Goal: Information Seeking & Learning: Learn about a topic

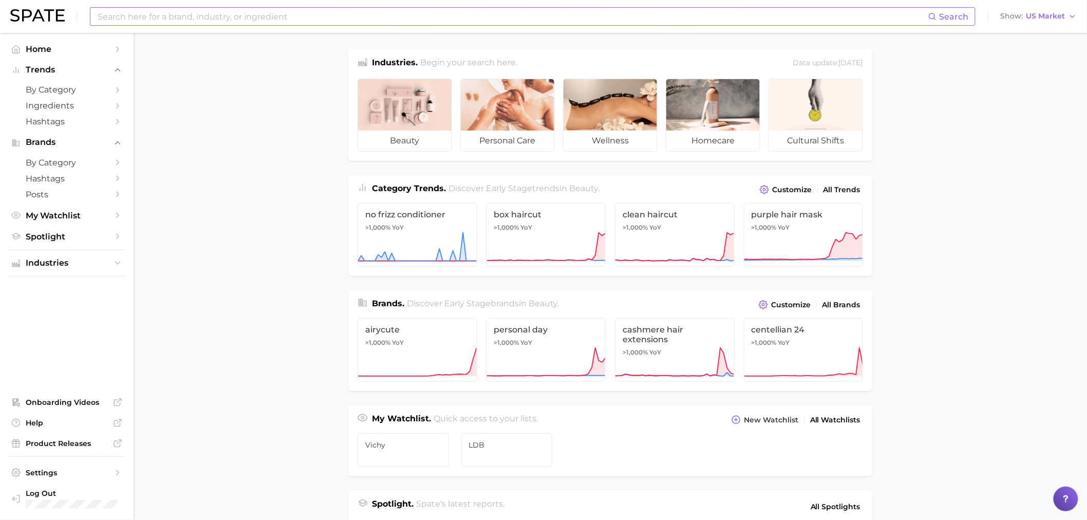
click at [358, 21] on input at bounding box center [513, 16] width 832 height 17
click at [208, 26] on div "Search Show US Market" at bounding box center [543, 16] width 1066 height 33
click at [207, 18] on input at bounding box center [513, 16] width 832 height 17
type input "s"
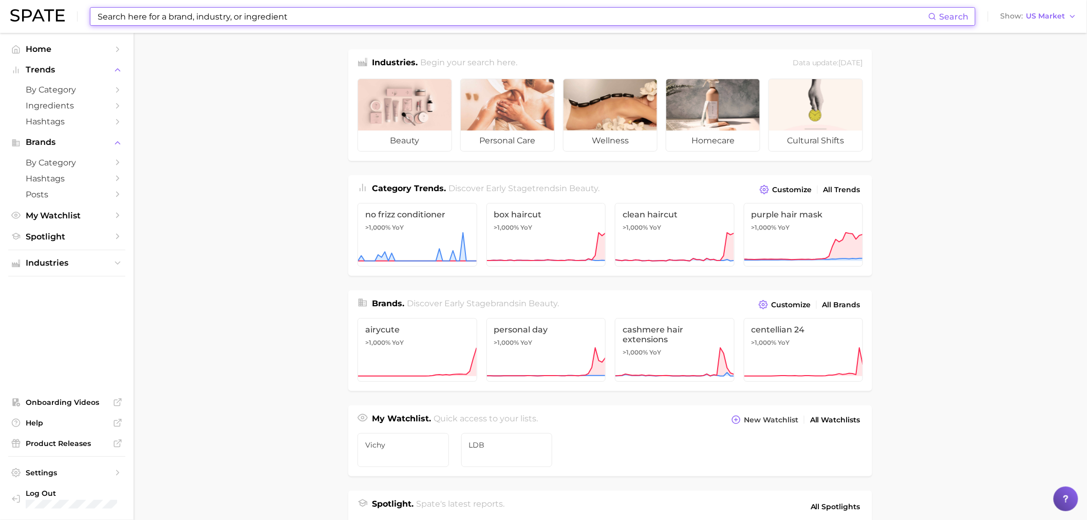
click at [206, 19] on input at bounding box center [513, 16] width 832 height 17
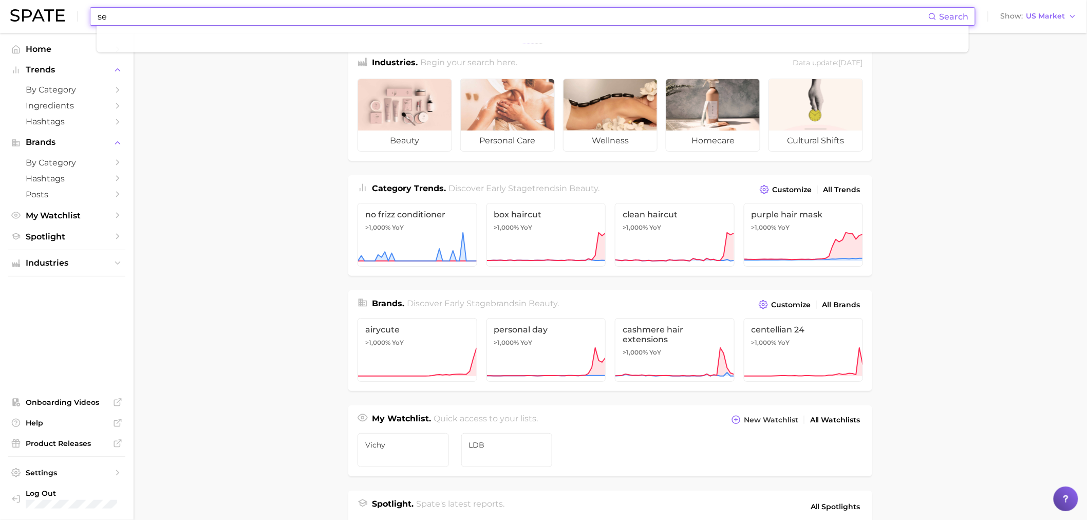
type input "s"
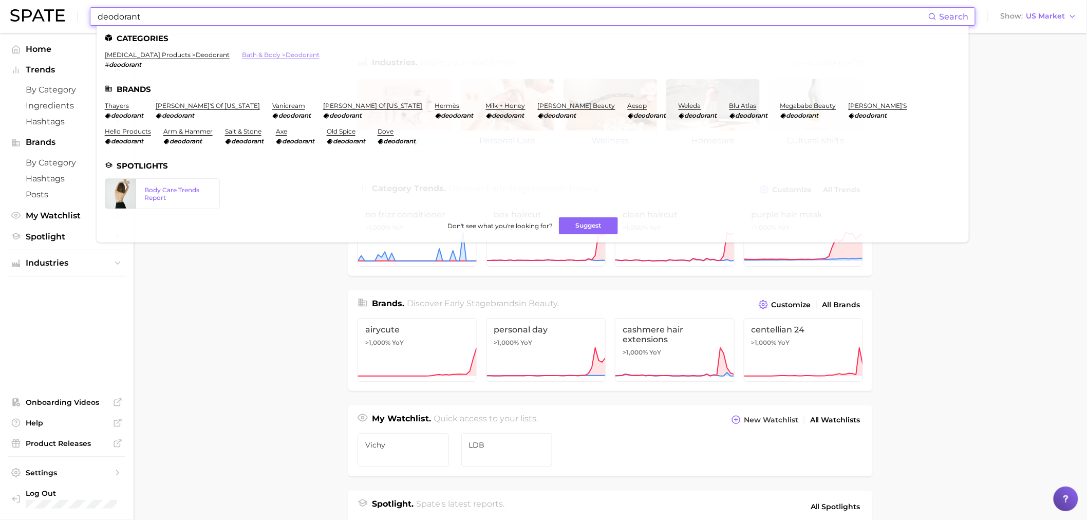
type input "deodorant"
click at [298, 53] on link "bath & body > deodorant" at bounding box center [281, 55] width 78 height 8
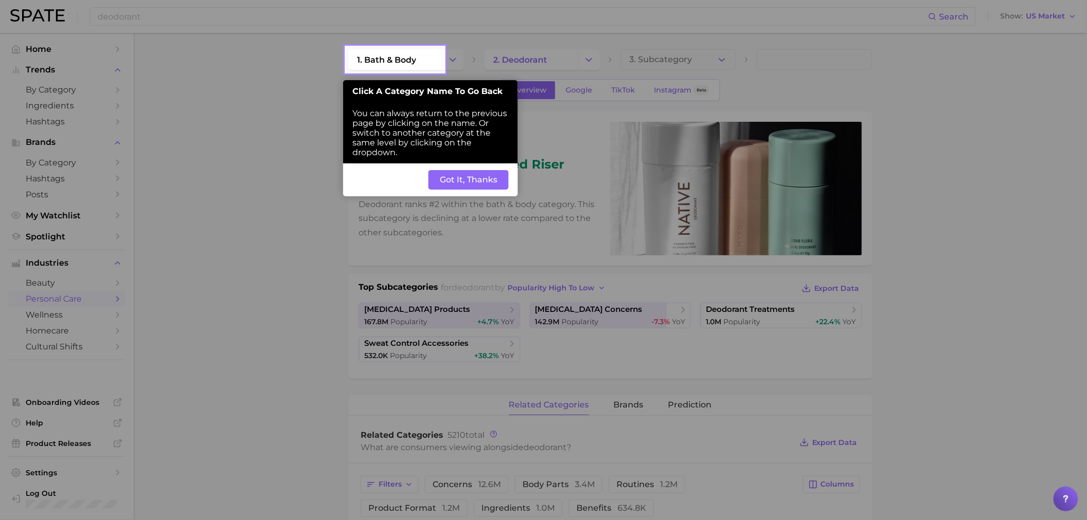
click at [486, 181] on button "Got It, Thanks" at bounding box center [468, 180] width 80 height 20
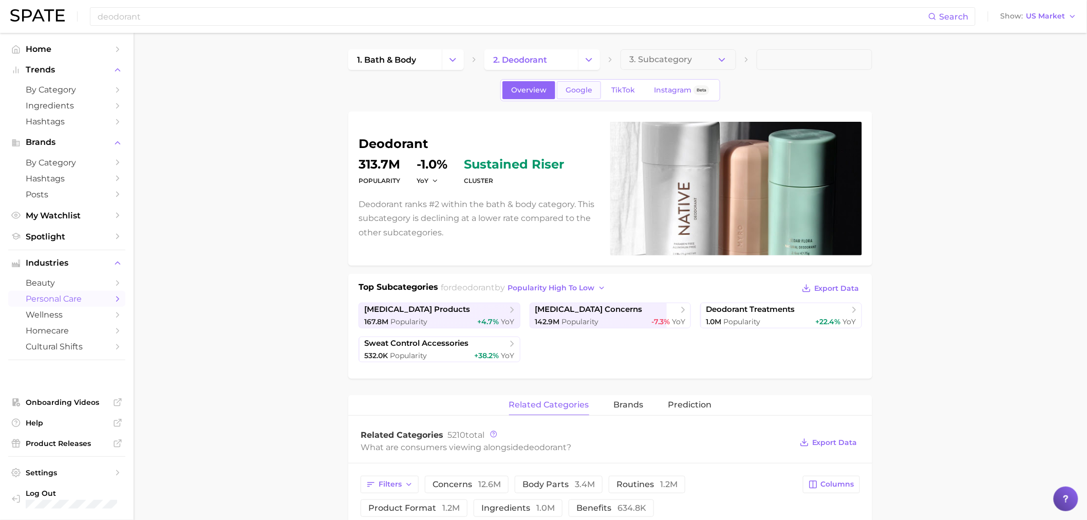
click at [580, 87] on span "Google" at bounding box center [579, 90] width 27 height 9
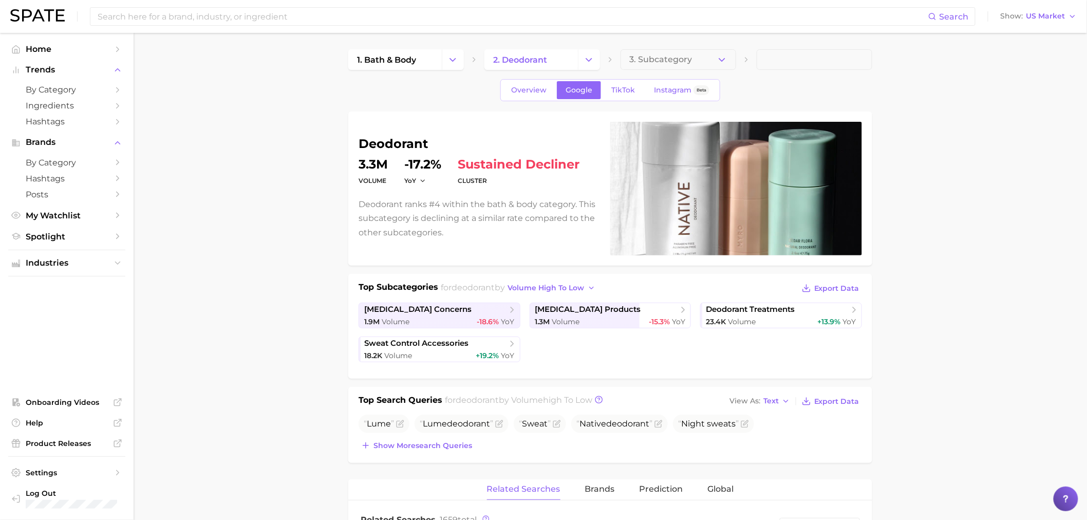
scroll to position [247, 0]
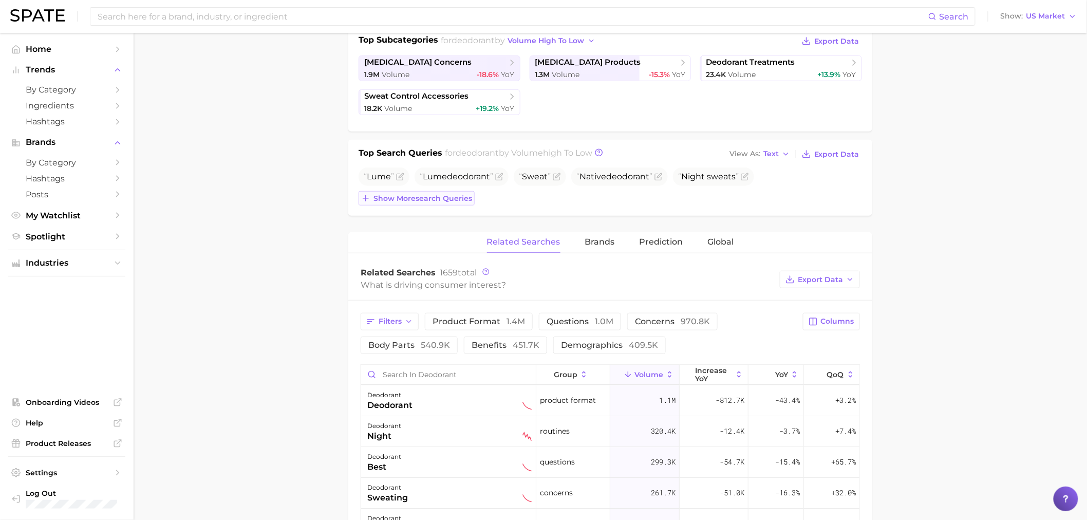
click at [407, 196] on span "Show more search queries" at bounding box center [422, 198] width 99 height 9
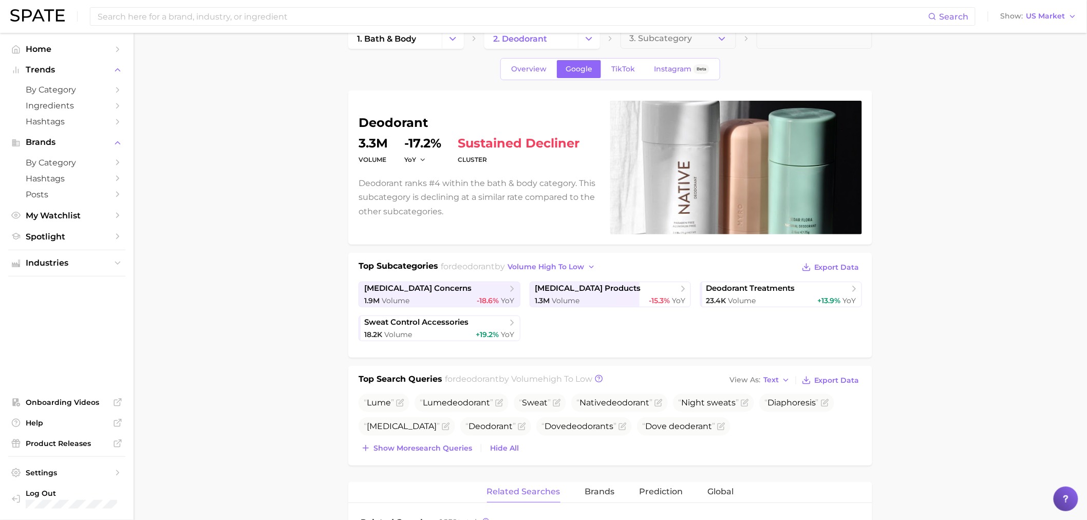
scroll to position [0, 0]
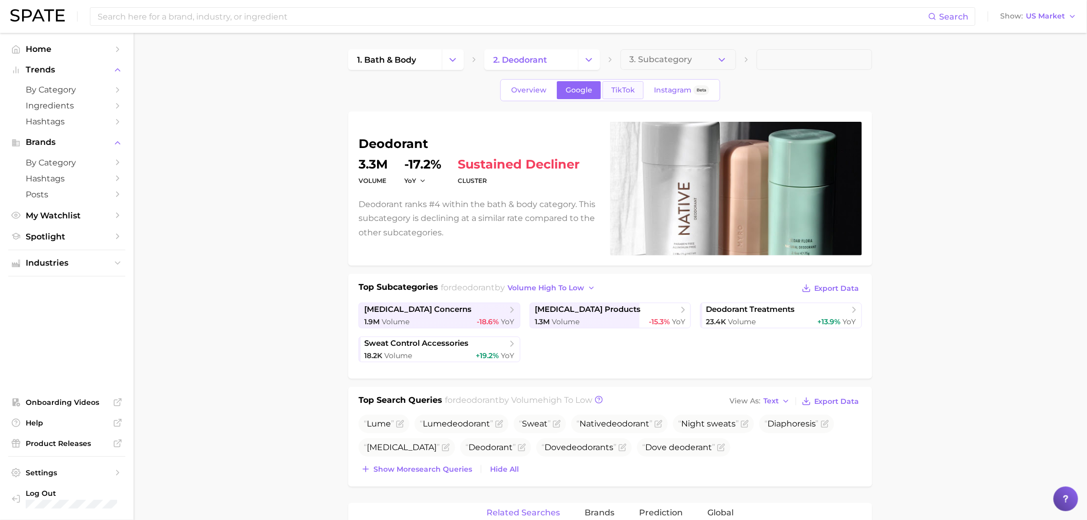
click at [617, 90] on span "TikTok" at bounding box center [623, 90] width 24 height 9
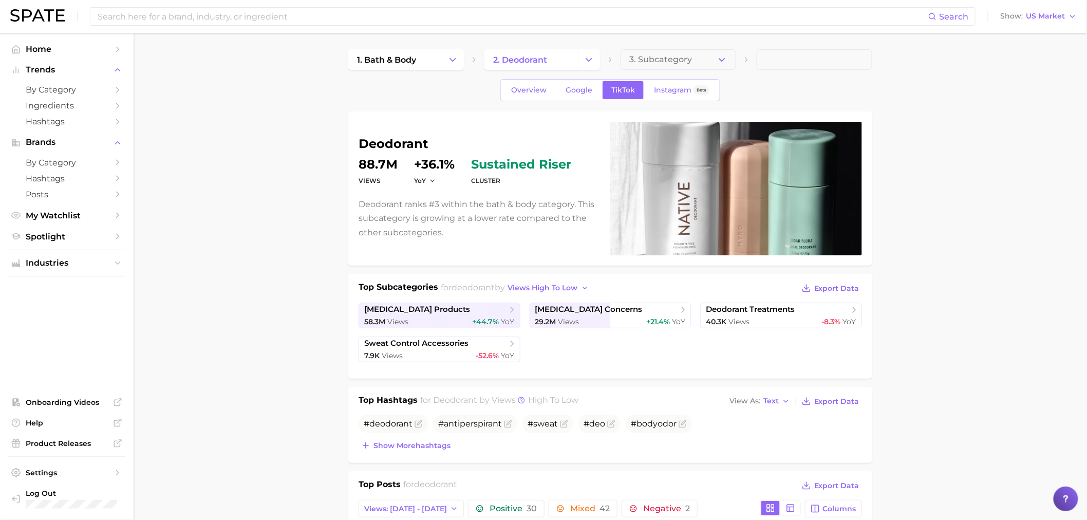
click at [535, 79] on div "Overview Google TikTok Instagram Beta" at bounding box center [610, 90] width 220 height 22
click at [533, 87] on span "Overview" at bounding box center [528, 90] width 35 height 9
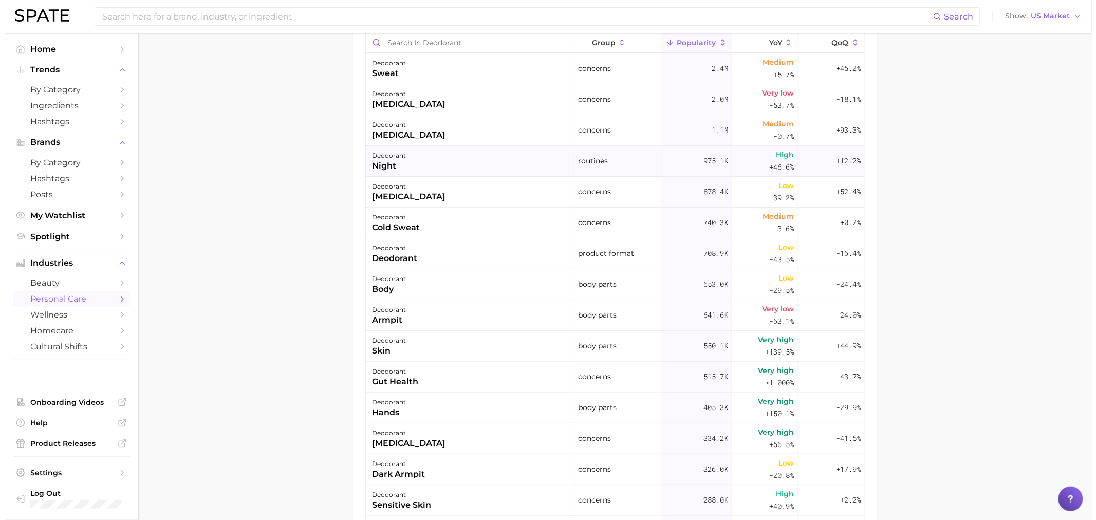
scroll to position [247, 0]
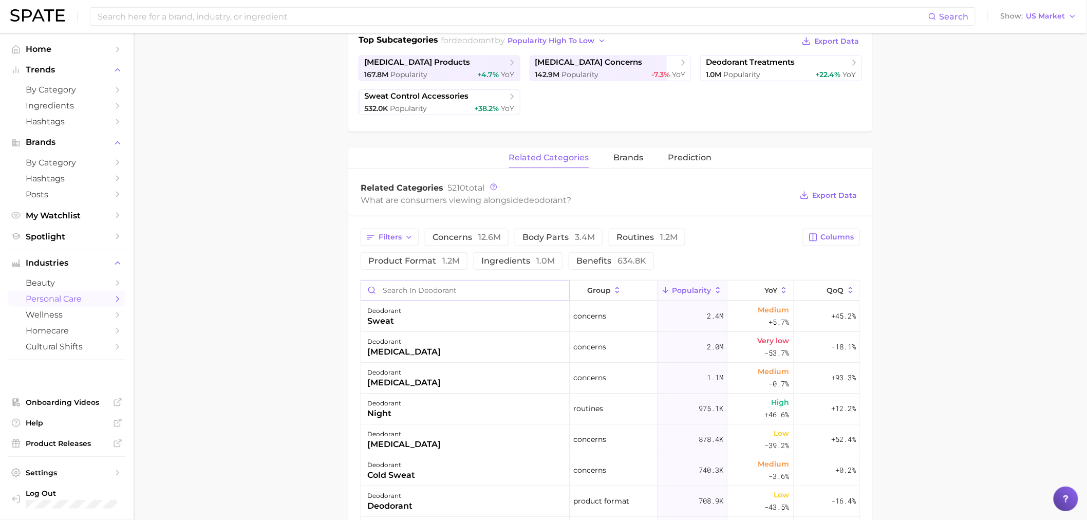
click at [442, 290] on input "Search in deodorant" at bounding box center [465, 290] width 208 height 20
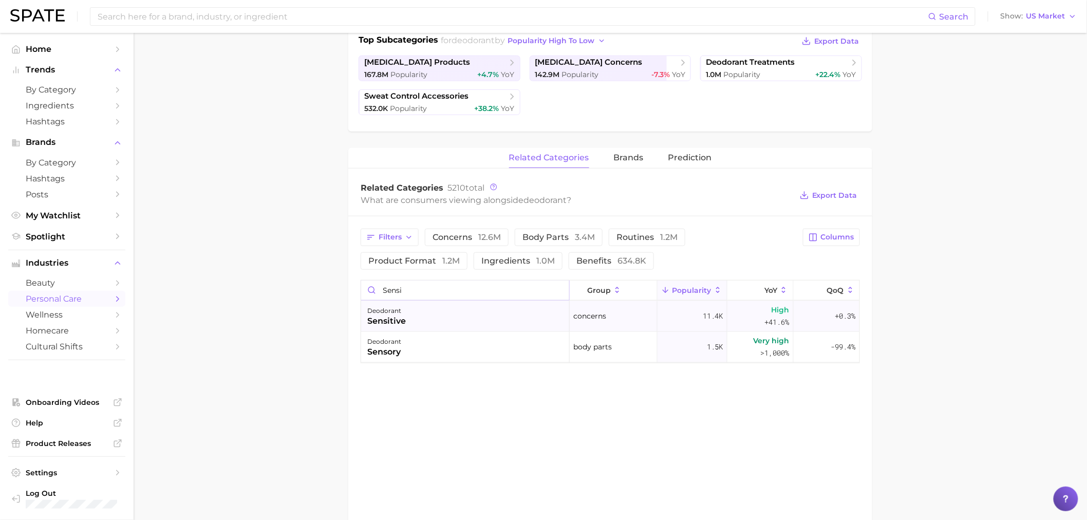
type input "sensi"
click at [475, 310] on div "deodorant sensitive" at bounding box center [465, 316] width 209 height 31
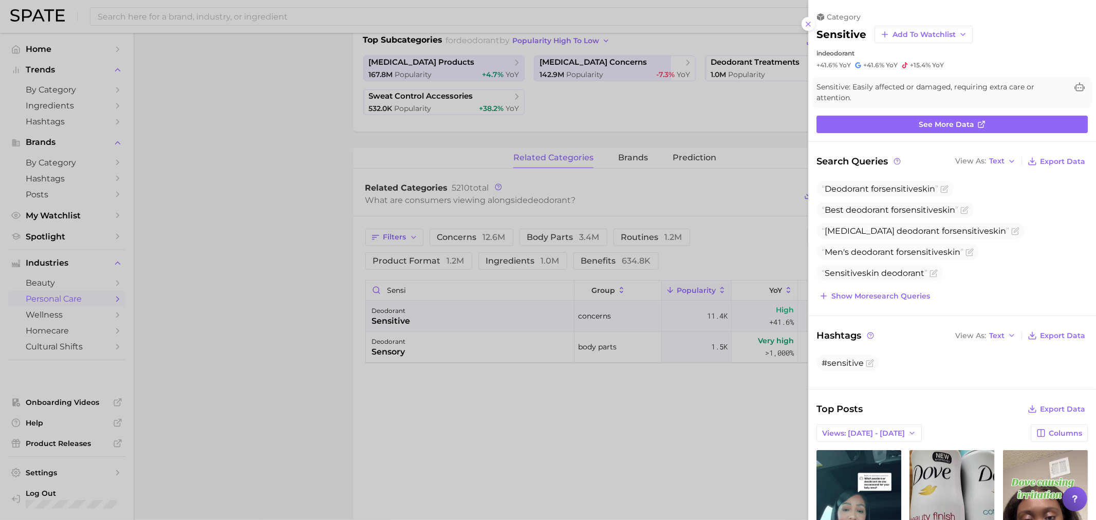
scroll to position [0, 0]
click at [942, 121] on span "See more data" at bounding box center [945, 124] width 55 height 9
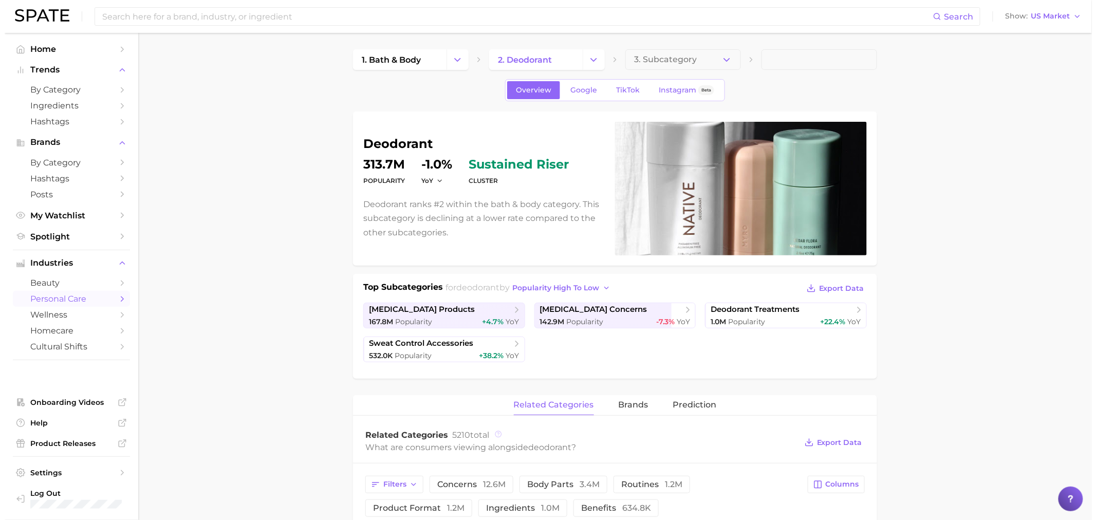
scroll to position [247, 0]
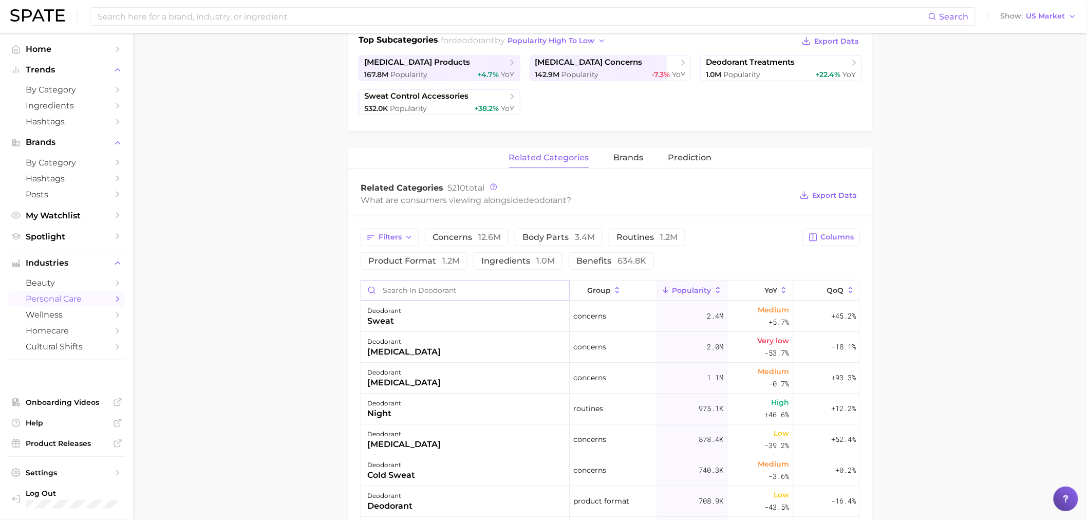
click at [427, 286] on input "Search in deodorant" at bounding box center [465, 290] width 208 height 20
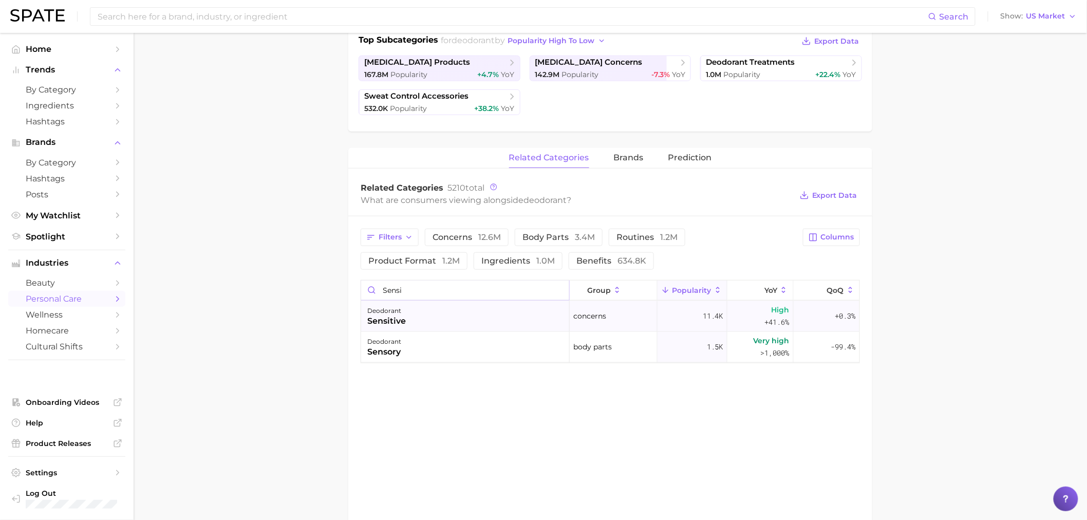
type input "sensi"
click at [547, 314] on div "deodorant sensitive" at bounding box center [465, 316] width 209 height 31
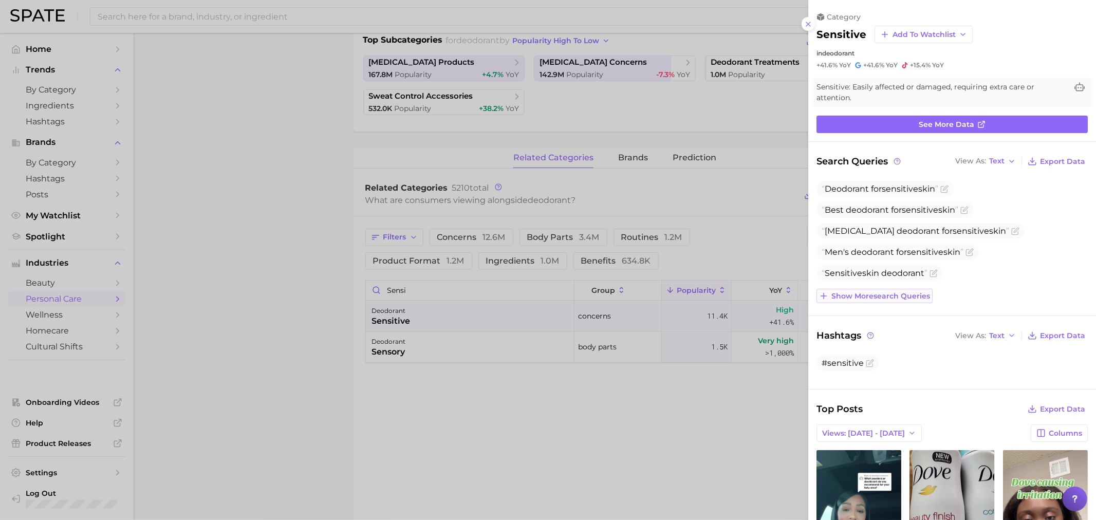
click at [863, 292] on span "Show more search queries" at bounding box center [880, 296] width 99 height 9
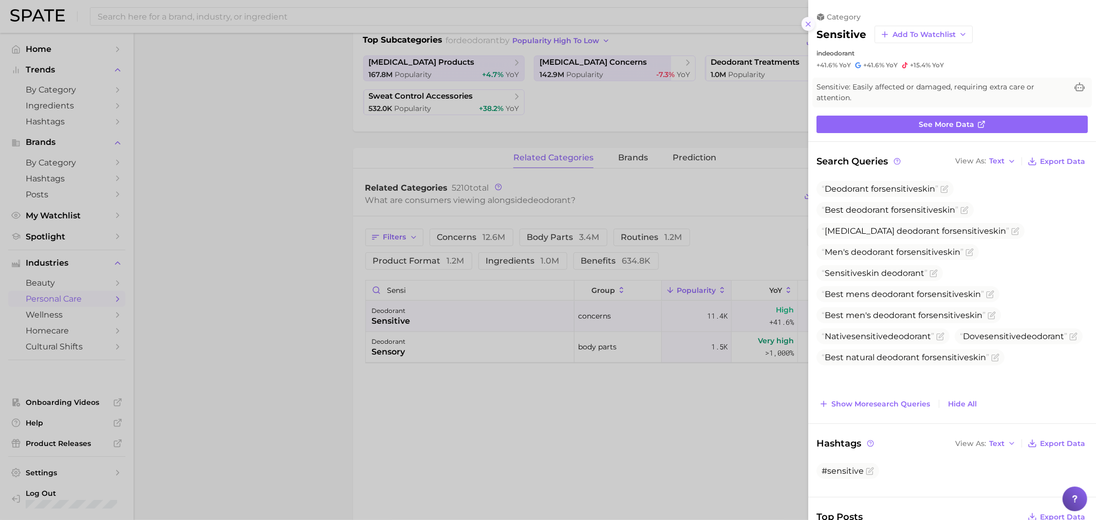
click at [808, 23] on icon at bounding box center [808, 24] width 8 height 8
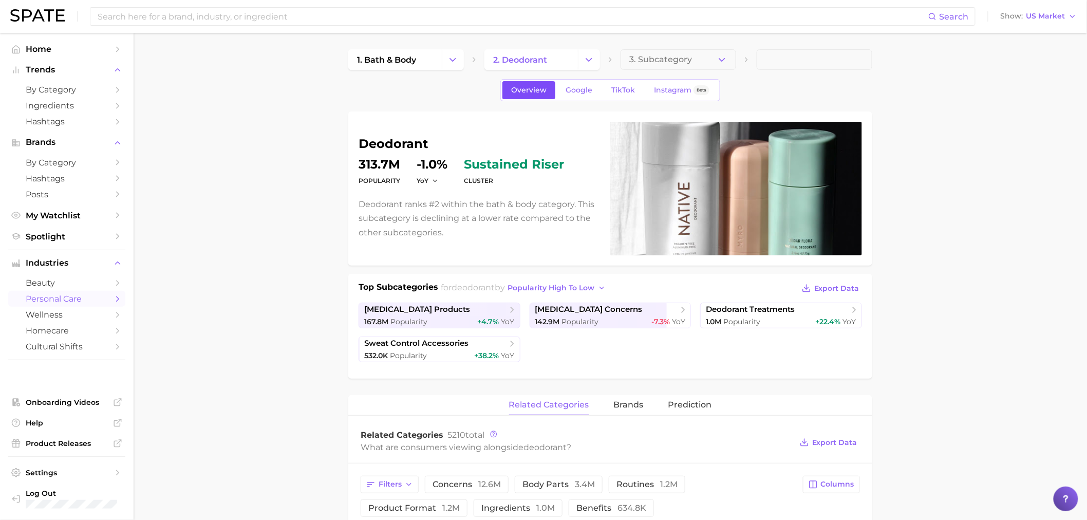
click at [514, 91] on span "Overview" at bounding box center [528, 90] width 35 height 9
click at [726, 59] on icon "button" at bounding box center [722, 59] width 11 height 11
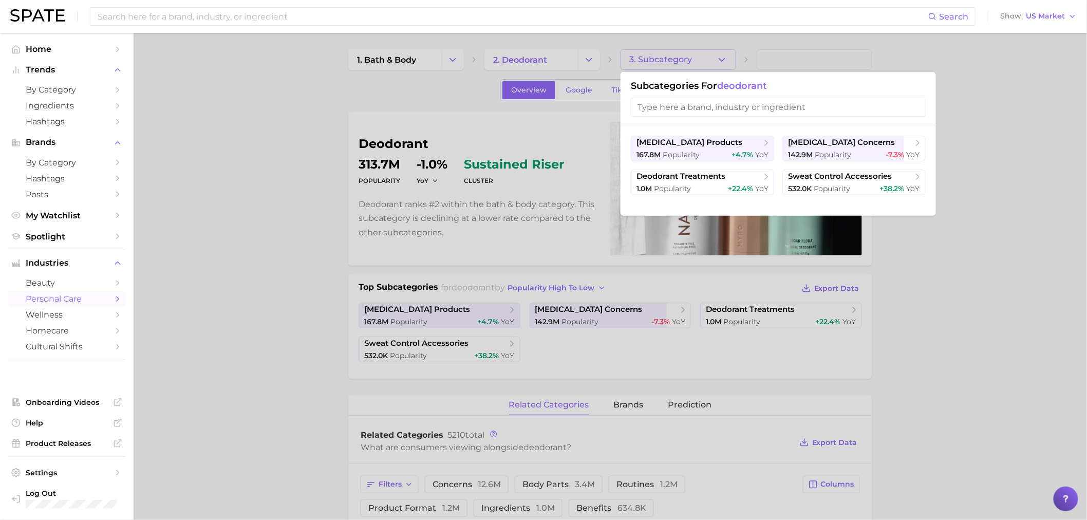
click at [280, 153] on div at bounding box center [543, 260] width 1087 height 520
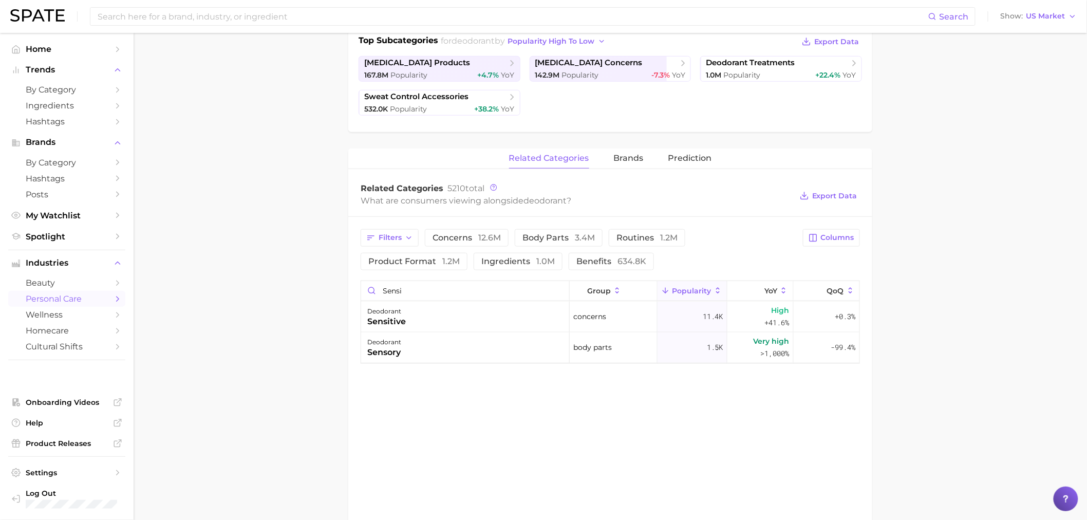
scroll to position [247, 0]
drag, startPoint x: 428, startPoint y: 293, endPoint x: 377, endPoint y: 289, distance: 51.0
click at [378, 289] on input "sensi" at bounding box center [465, 290] width 208 height 20
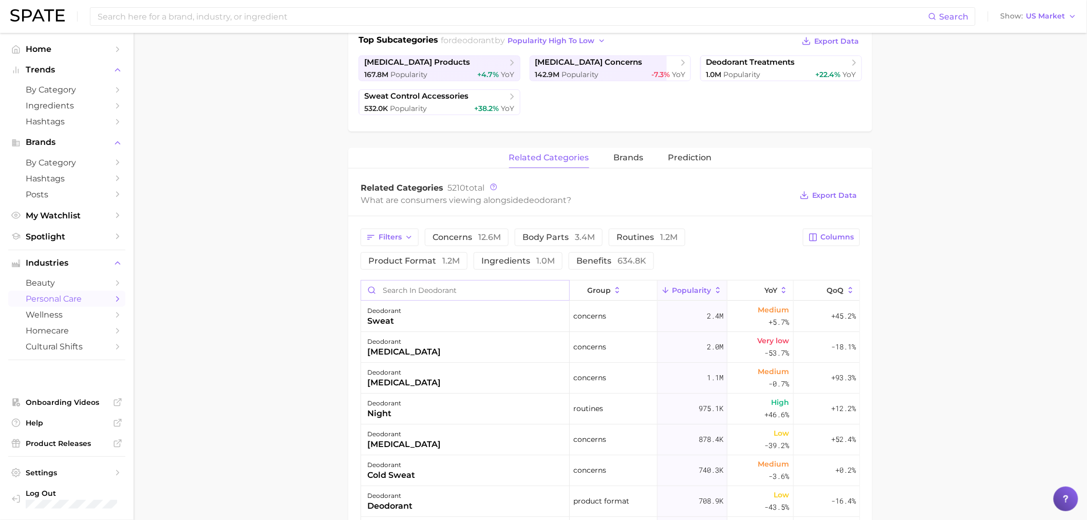
scroll to position [0, 0]
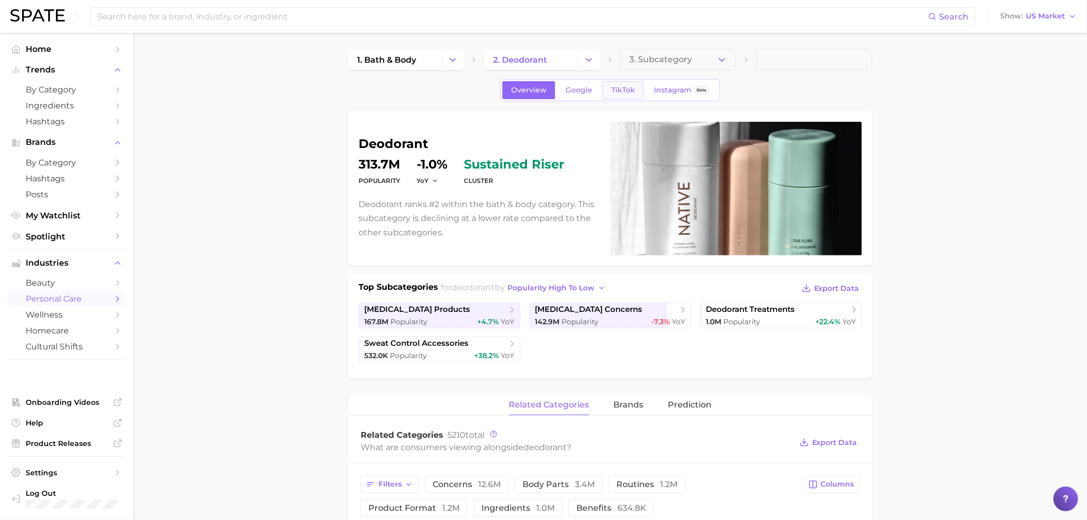
click at [611, 91] on span "TikTok" at bounding box center [623, 90] width 24 height 9
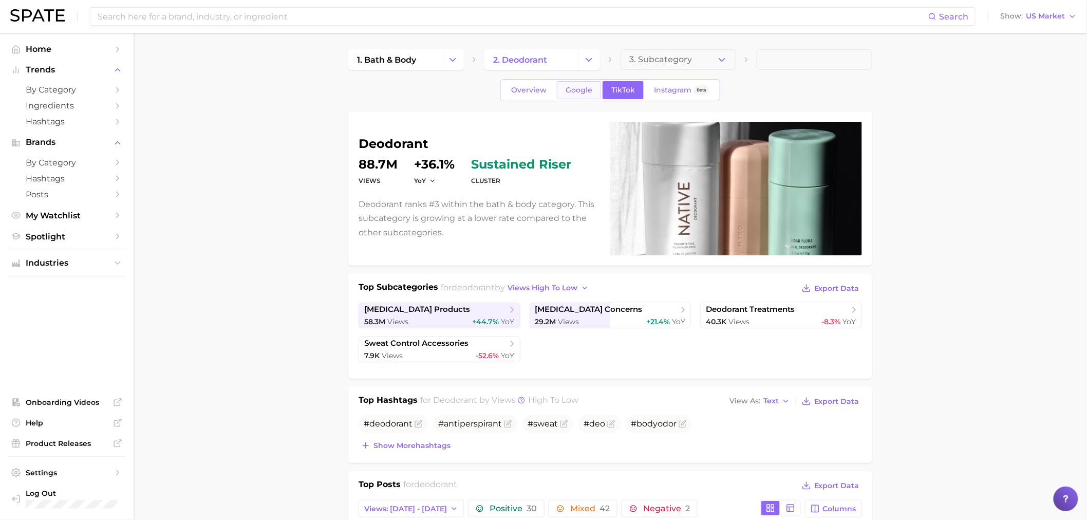
click at [587, 88] on span "Google" at bounding box center [579, 90] width 27 height 9
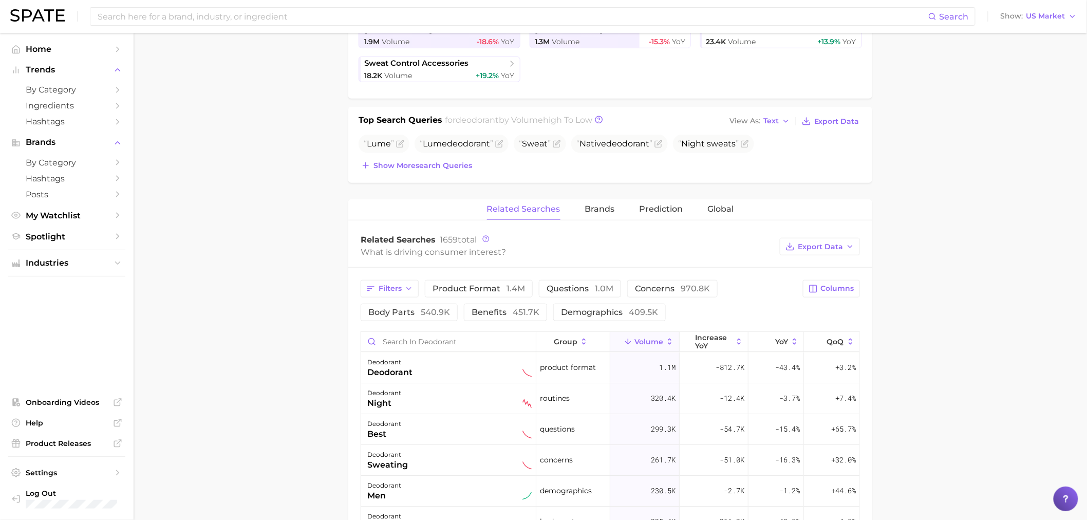
scroll to position [495, 0]
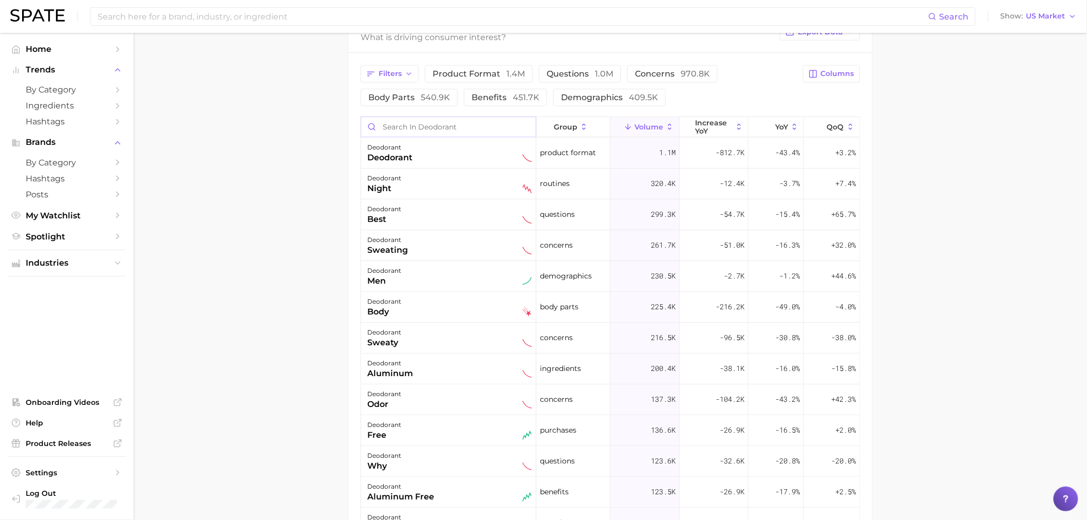
click at [465, 122] on input "Search in deodorant" at bounding box center [448, 127] width 175 height 20
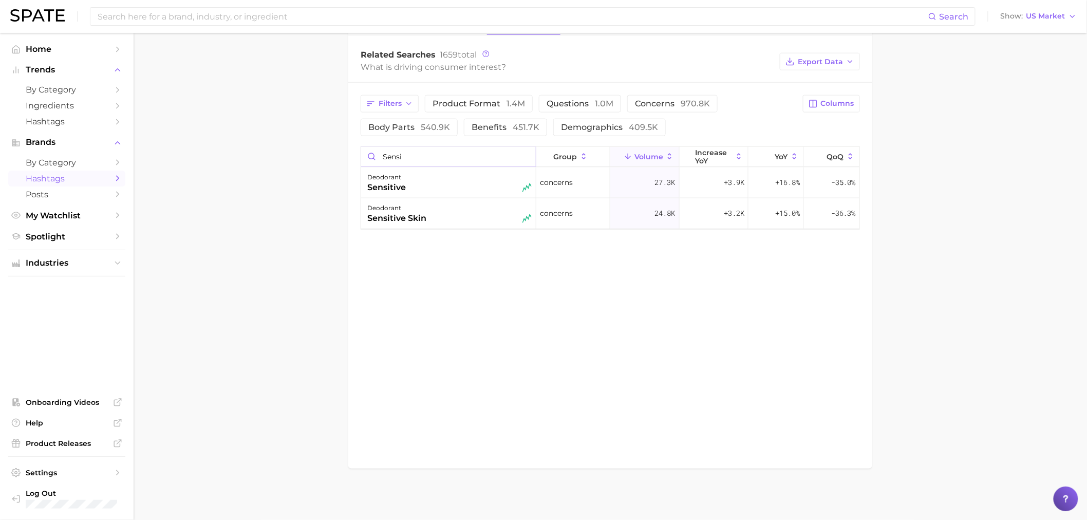
type input "sensi"
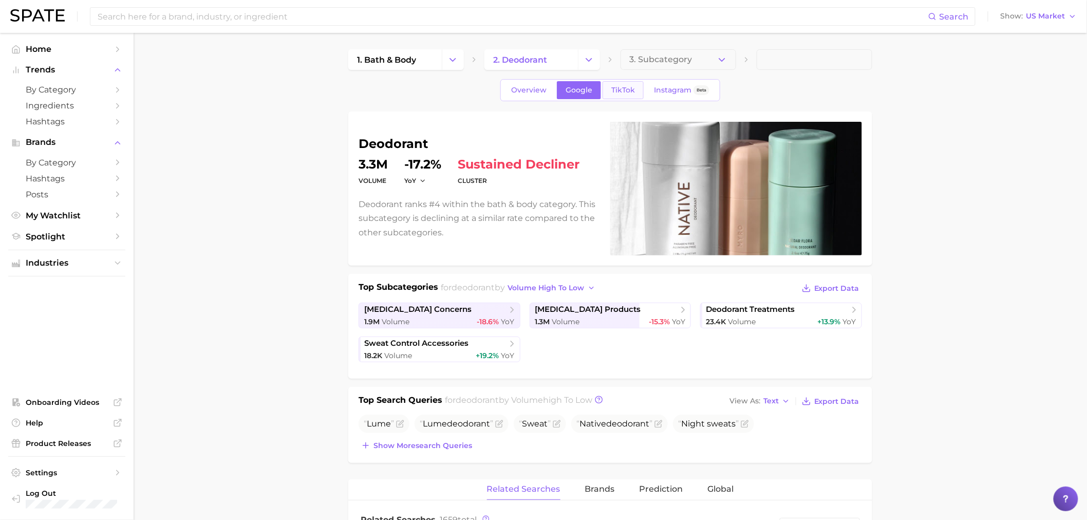
click at [624, 87] on span "TikTok" at bounding box center [623, 90] width 24 height 9
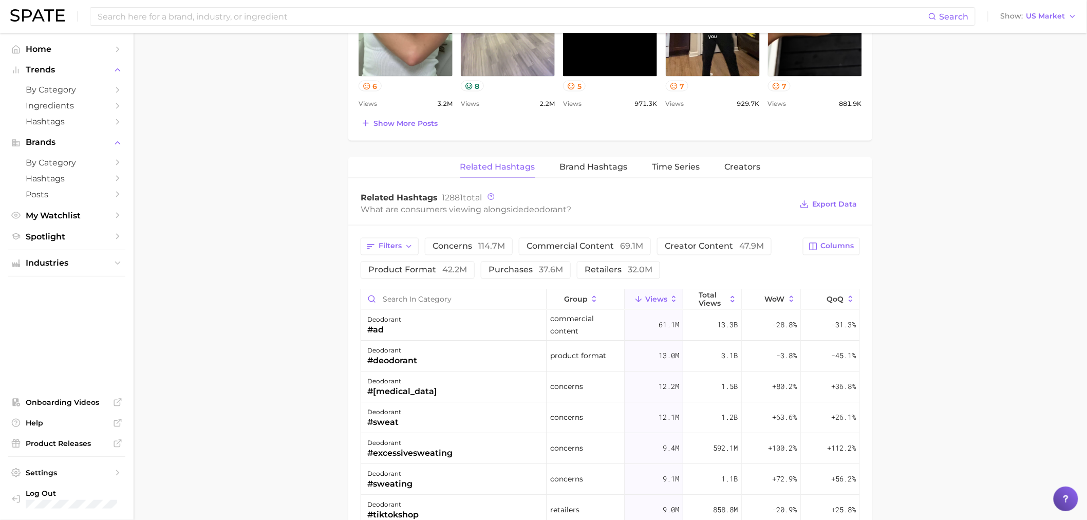
scroll to position [742, 0]
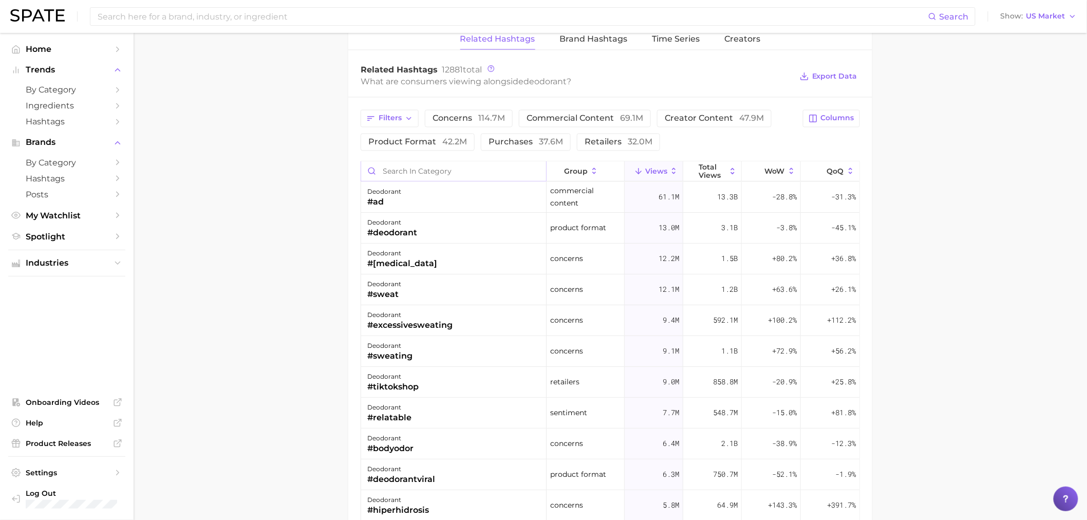
click at [432, 174] on input "Search in category" at bounding box center [453, 172] width 185 height 20
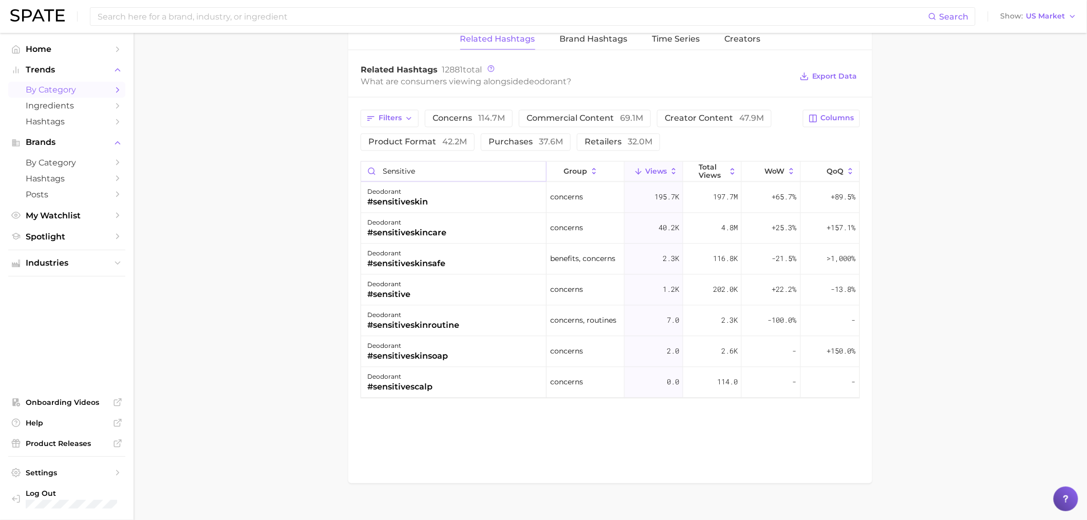
type input "sensitive"
click at [834, 121] on span "Columns" at bounding box center [837, 118] width 33 height 9
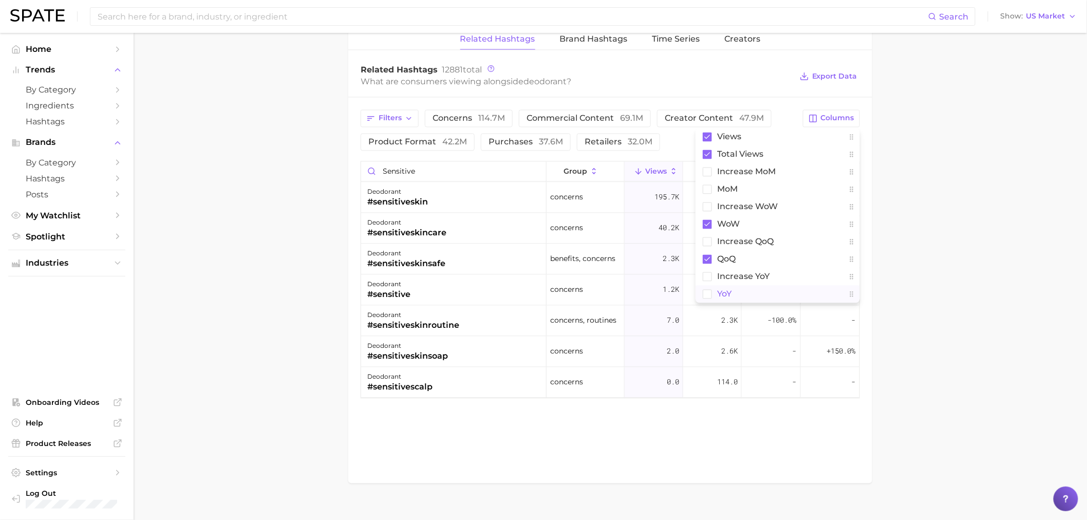
click at [706, 298] on rect at bounding box center [707, 294] width 9 height 9
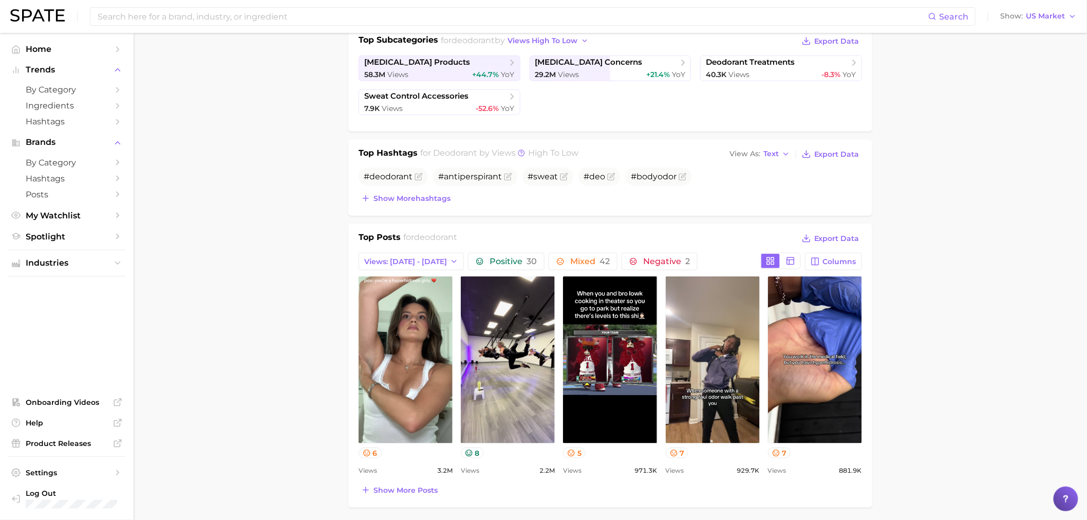
scroll to position [0, 0]
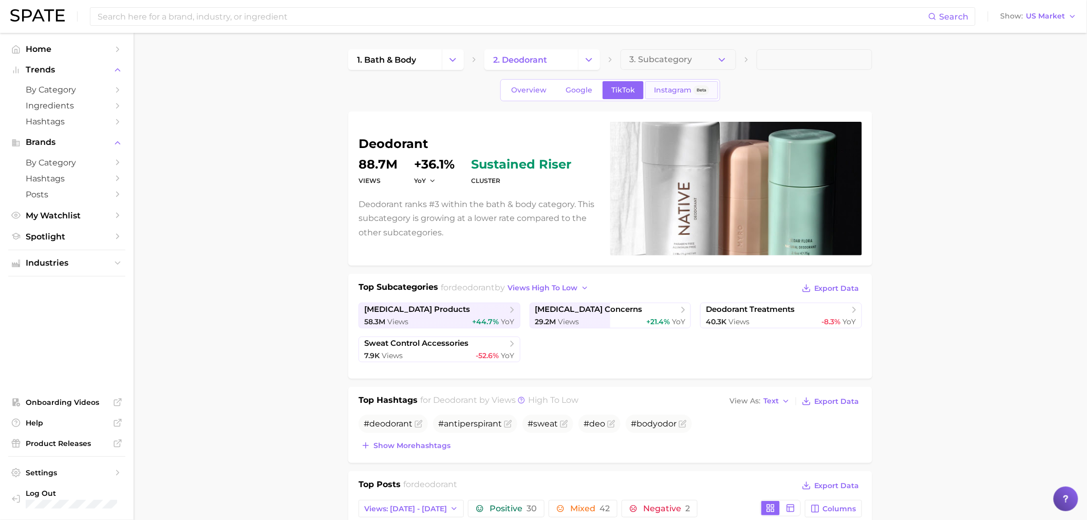
click at [654, 96] on link "Instagram Beta" at bounding box center [681, 90] width 73 height 18
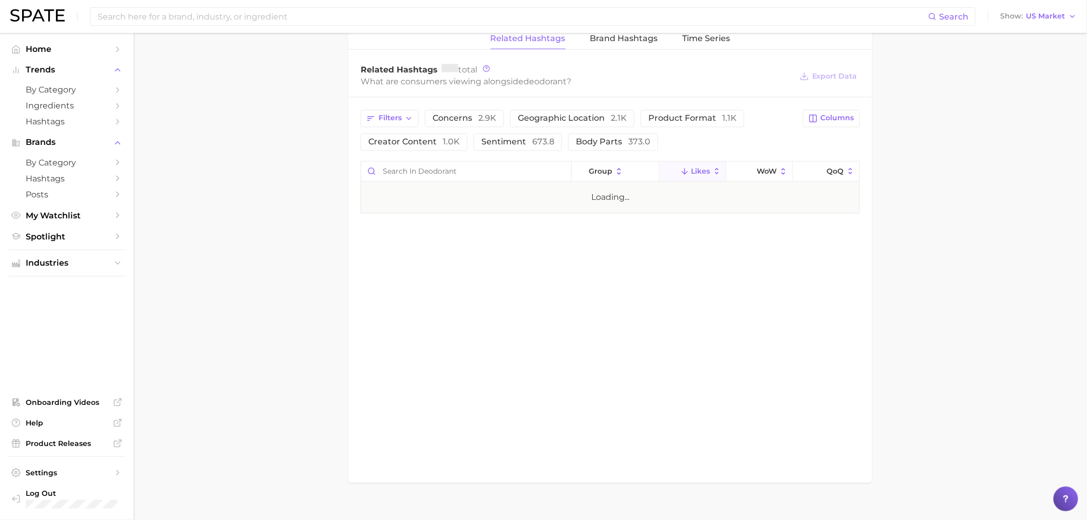
scroll to position [732, 0]
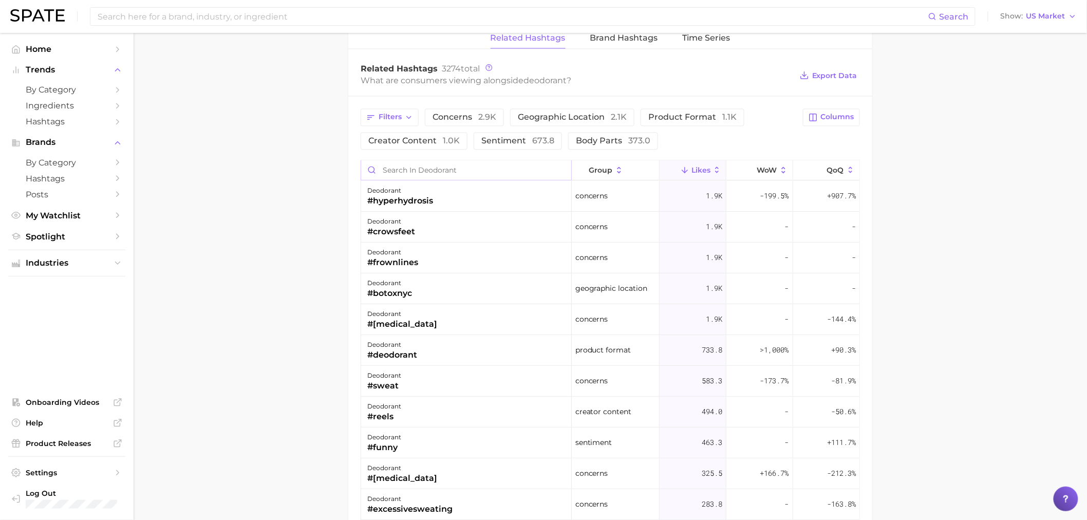
click at [428, 171] on input "Search in deodorant" at bounding box center [466, 171] width 210 height 20
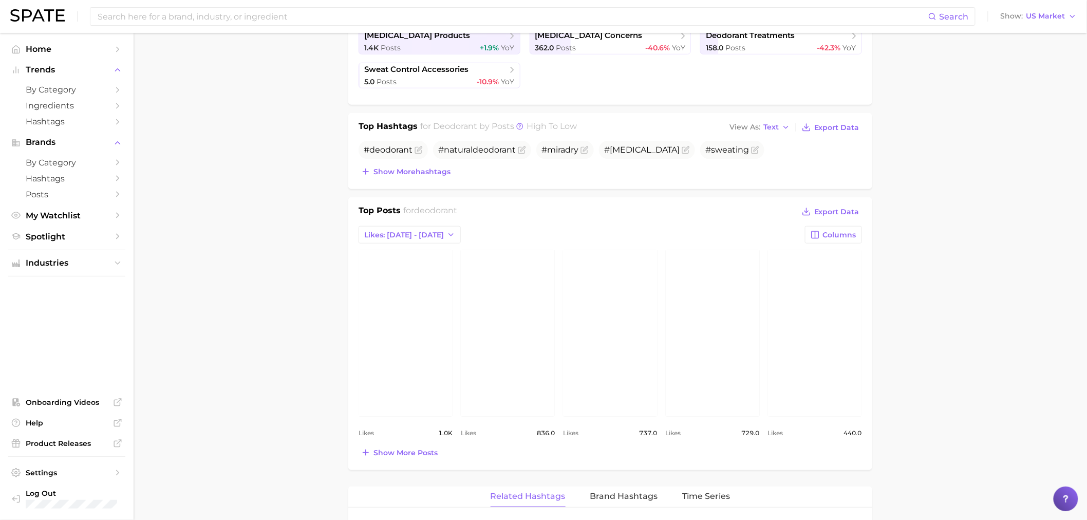
scroll to position [0, 0]
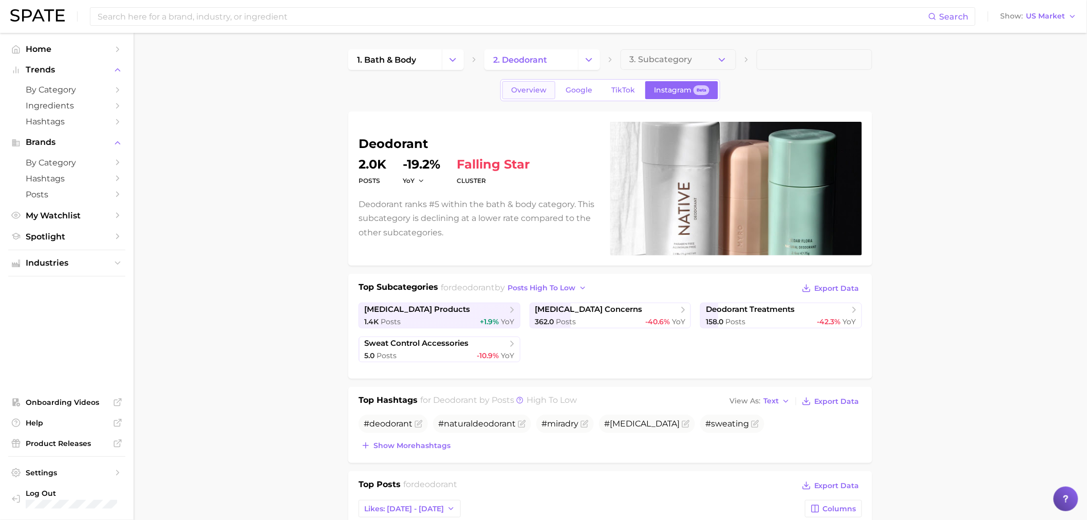
type input "sensitive"
click at [525, 85] on link "Overview" at bounding box center [528, 90] width 53 height 18
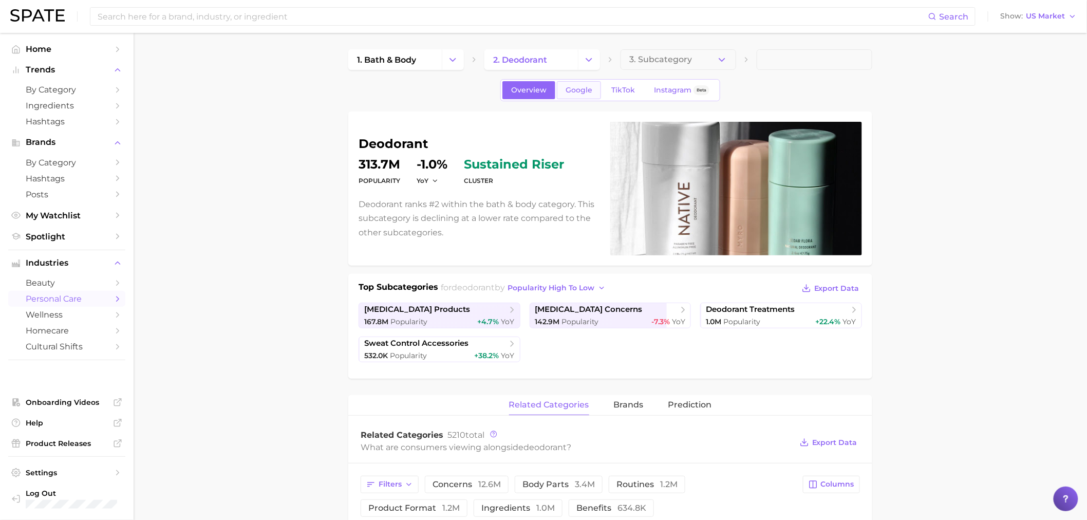
click at [583, 90] on span "Google" at bounding box center [579, 90] width 27 height 9
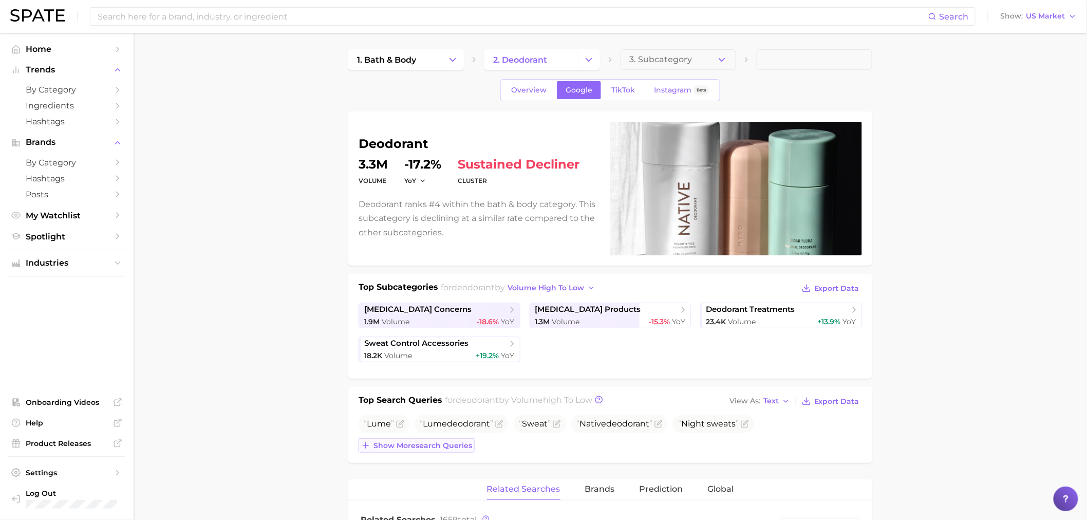
click at [426, 449] on span "Show more search queries" at bounding box center [422, 445] width 99 height 9
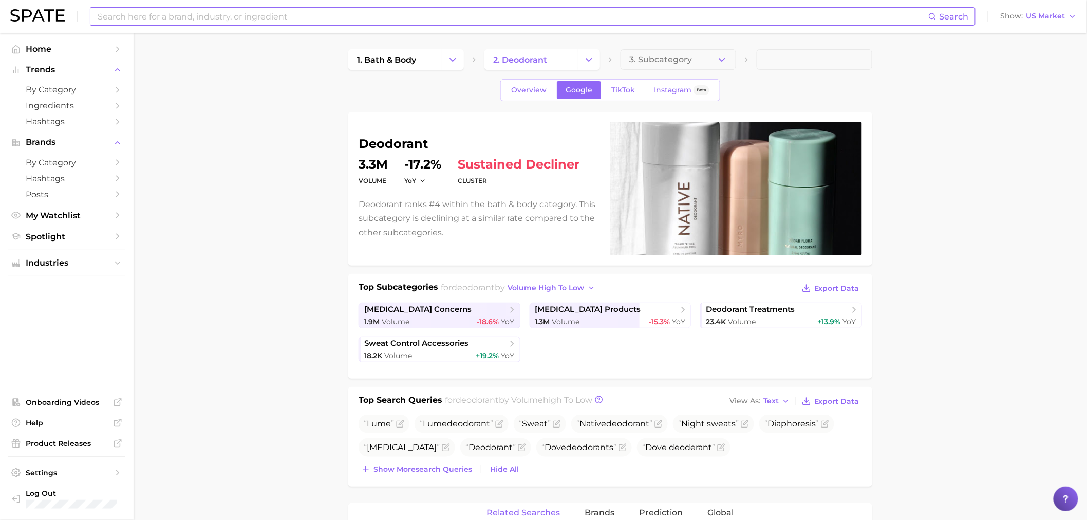
scroll to position [247, 0]
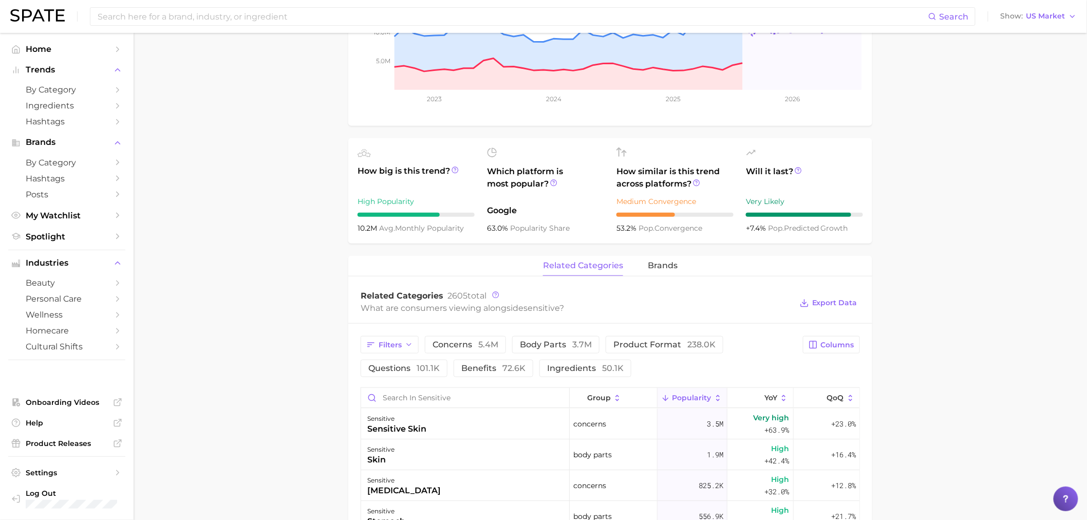
scroll to position [247, 0]
click at [401, 392] on input "Search in sensitive" at bounding box center [465, 397] width 208 height 20
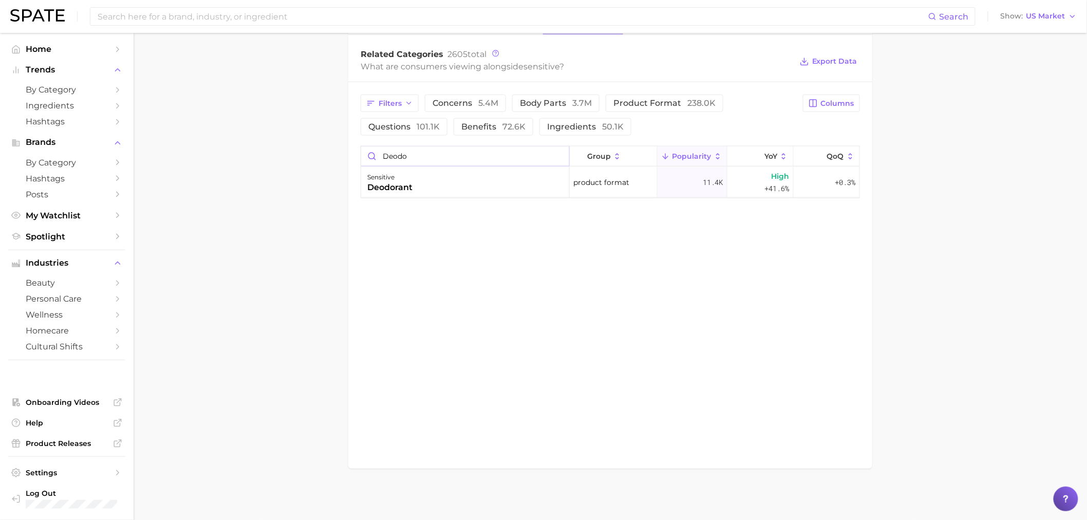
scroll to position [0, 0]
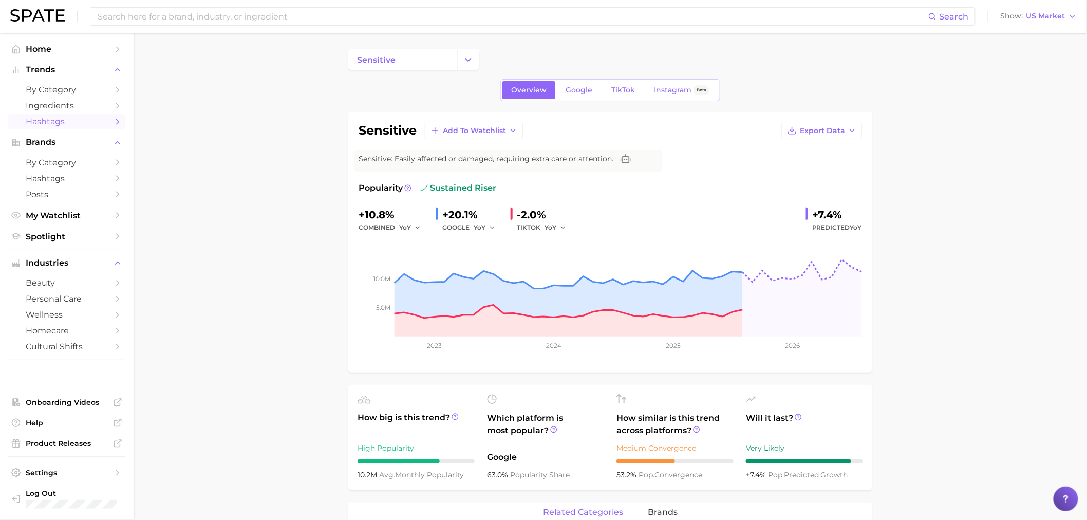
type input "deodo"
click at [327, 14] on input at bounding box center [513, 16] width 832 height 17
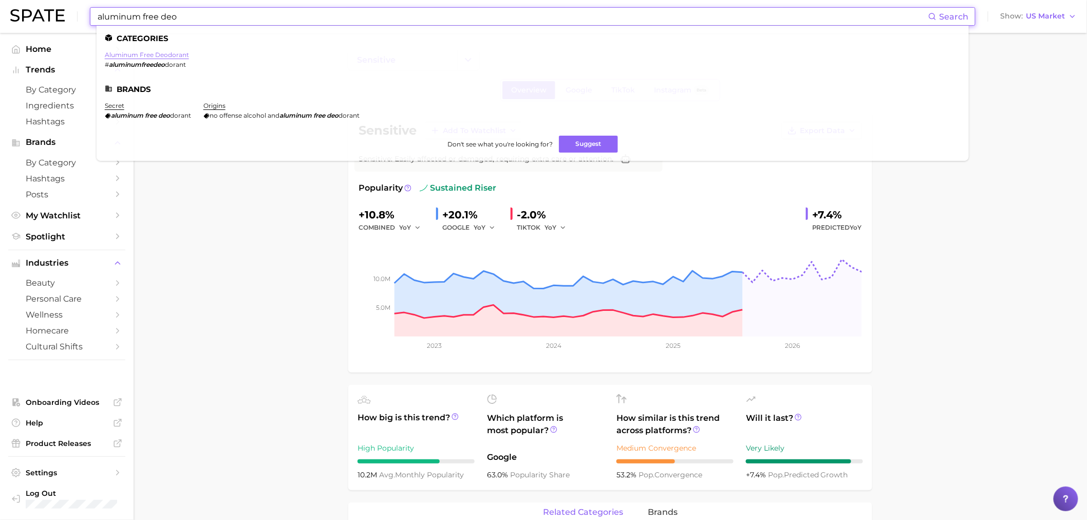
type input "aluminum free deo"
click at [170, 58] on link "aluminum free deodorant" at bounding box center [147, 55] width 84 height 8
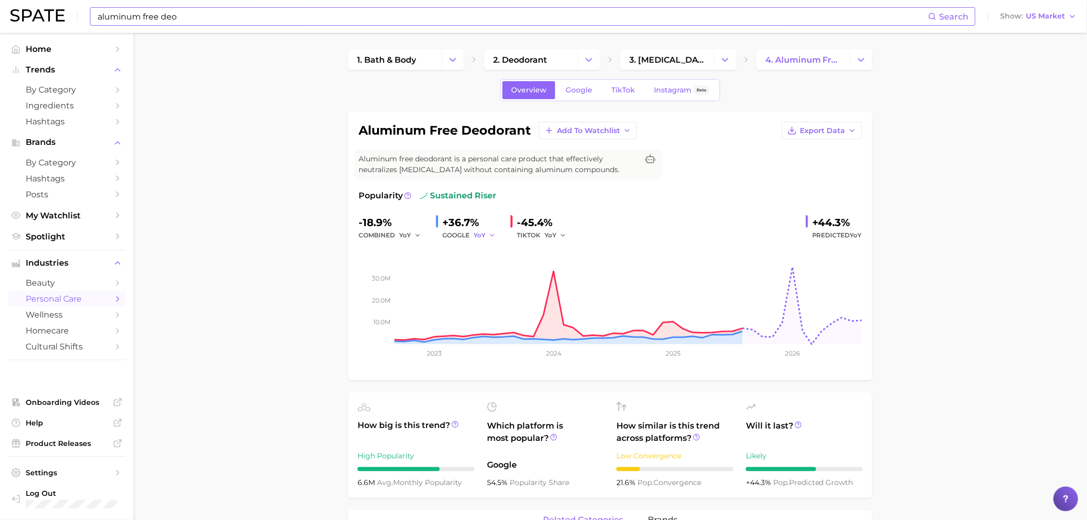
click at [483, 231] on span "YoY" at bounding box center [480, 235] width 12 height 9
click at [500, 270] on button "QoQ" at bounding box center [530, 270] width 113 height 18
click at [557, 237] on button "YoY" at bounding box center [555, 235] width 22 height 12
click at [570, 264] on button "QoQ" at bounding box center [600, 270] width 113 height 18
click at [560, 235] on button "QoQ" at bounding box center [556, 235] width 25 height 12
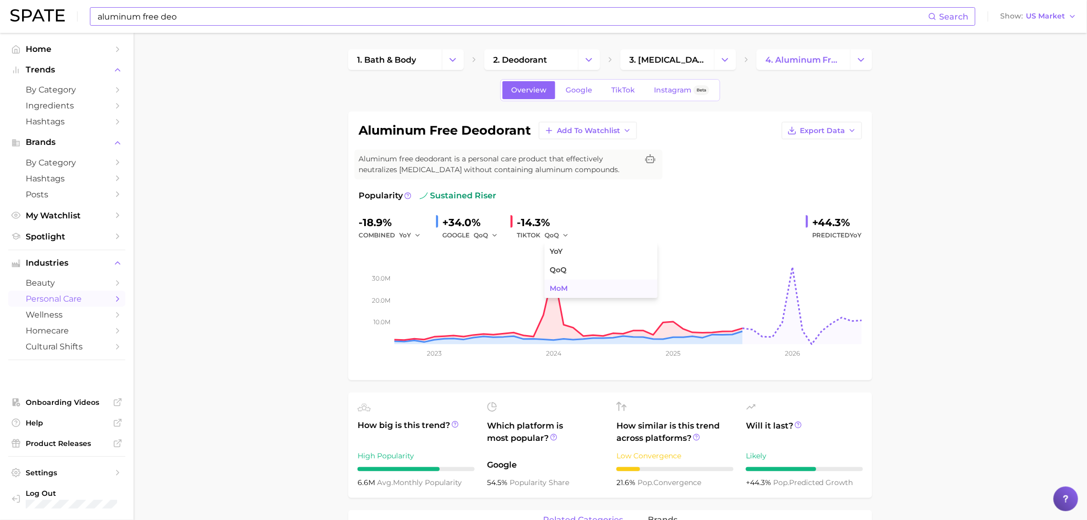
click at [566, 285] on span "MoM" at bounding box center [559, 288] width 18 height 9
click at [561, 234] on button "MoM" at bounding box center [557, 235] width 26 height 12
click at [563, 255] on button "YoY" at bounding box center [600, 251] width 113 height 18
click at [561, 238] on icon "button" at bounding box center [562, 235] width 7 height 7
click at [573, 265] on button "QoQ" at bounding box center [600, 270] width 113 height 18
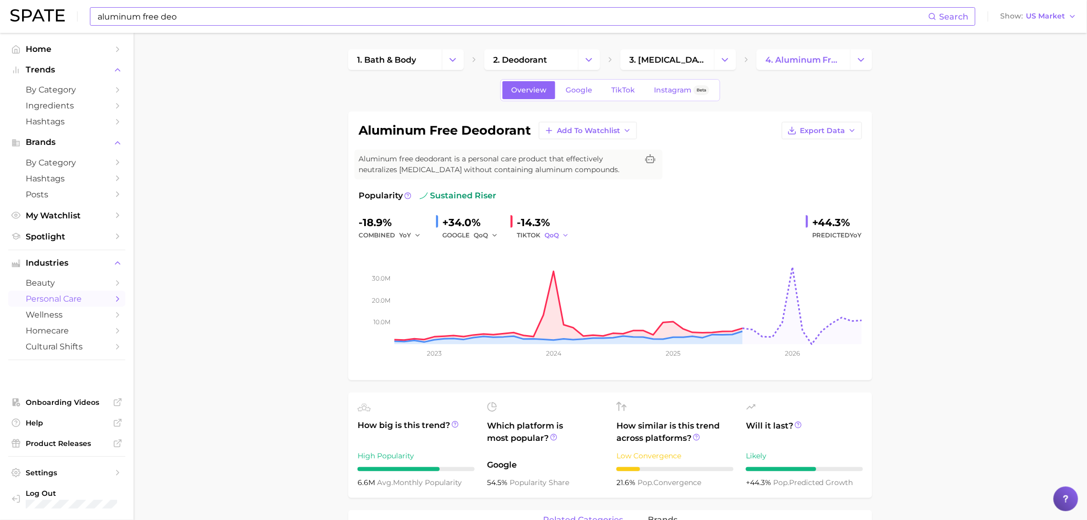
click at [563, 231] on button "QoQ" at bounding box center [556, 235] width 25 height 12
click at [579, 285] on button "MoM" at bounding box center [600, 288] width 113 height 18
click at [585, 86] on span "Google" at bounding box center [579, 90] width 27 height 9
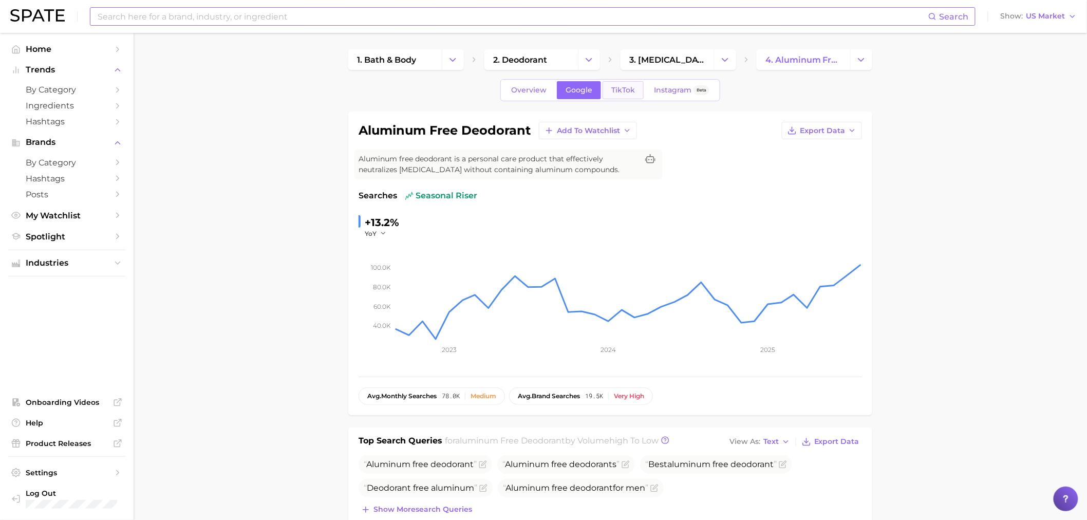
click at [610, 86] on link "TikTok" at bounding box center [623, 90] width 41 height 18
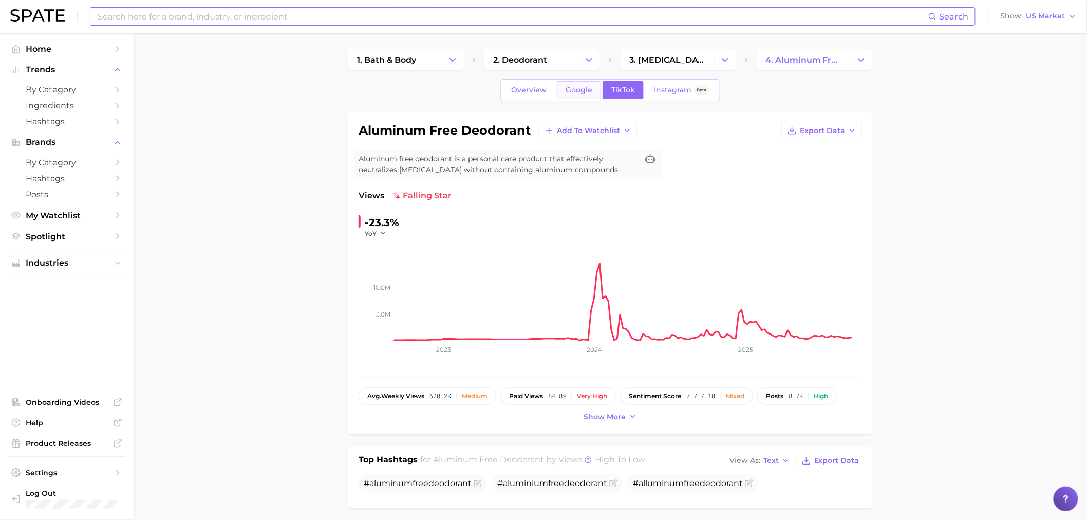
click at [571, 92] on span "Google" at bounding box center [579, 90] width 27 height 9
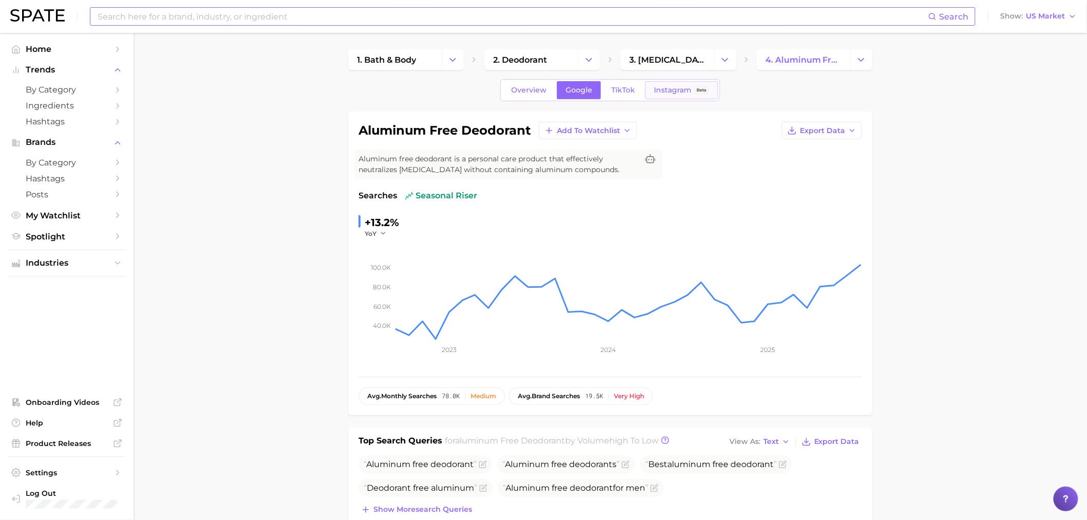
click at [673, 91] on span "Instagram" at bounding box center [672, 90] width 37 height 9
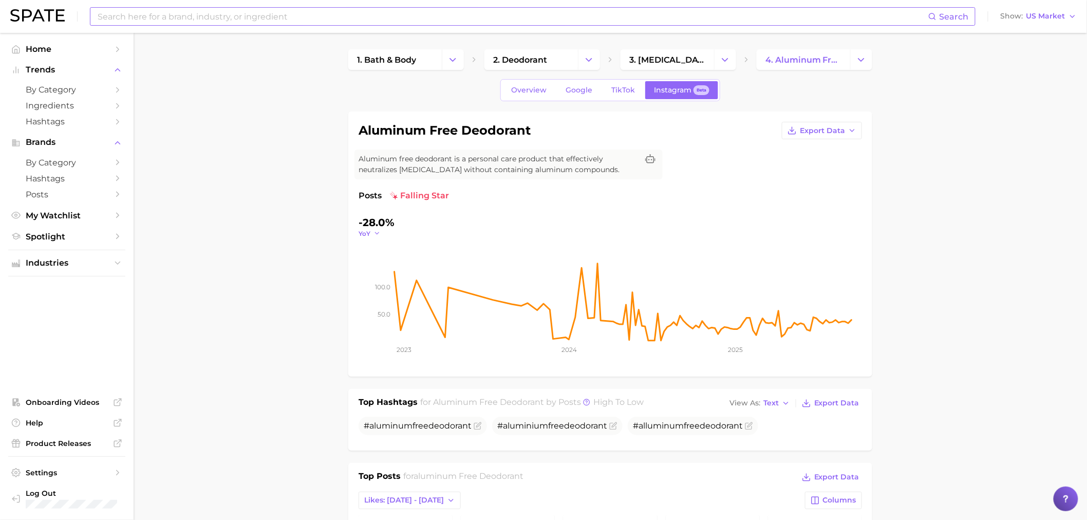
click at [375, 233] on polyline "button" at bounding box center [377, 234] width 4 height 2
click at [385, 276] on button "MoM" at bounding box center [415, 285] width 113 height 18
click at [374, 232] on span "MoM" at bounding box center [366, 233] width 15 height 9
click at [386, 270] on button "QoQ" at bounding box center [415, 266] width 113 height 18
click at [373, 232] on button "QoQ" at bounding box center [371, 233] width 25 height 9
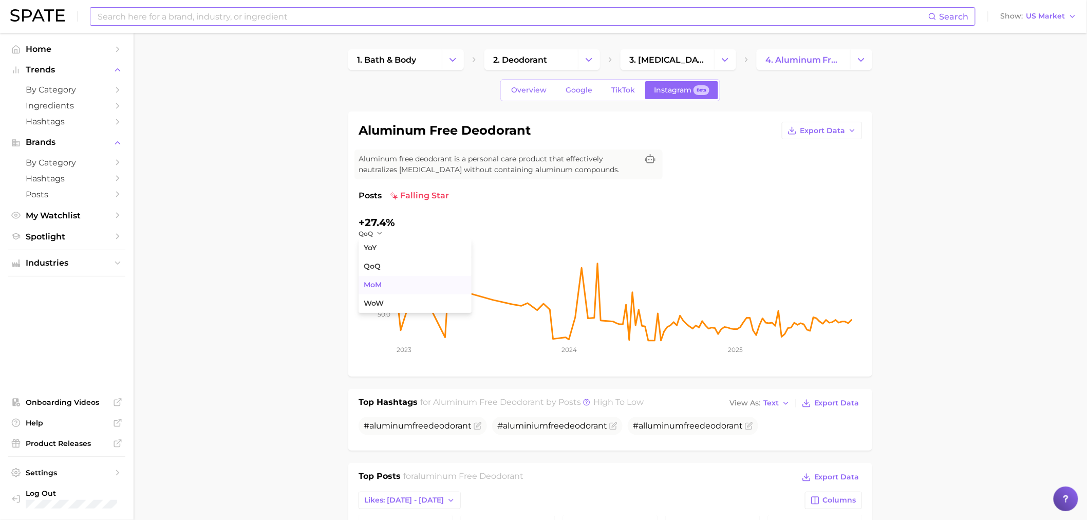
click at [381, 278] on button "MoM" at bounding box center [415, 285] width 113 height 18
click at [579, 92] on span "Google" at bounding box center [579, 90] width 27 height 9
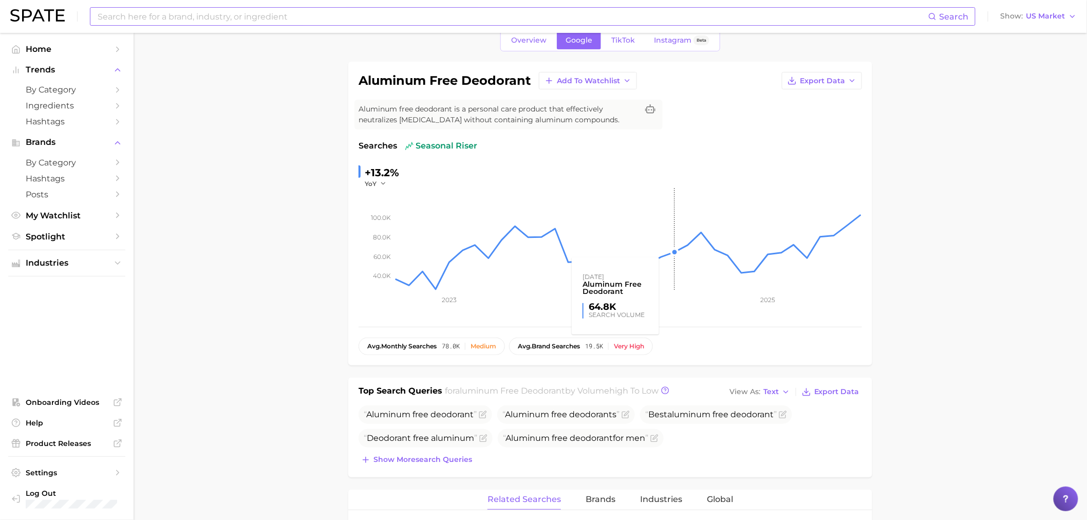
scroll to position [247, 0]
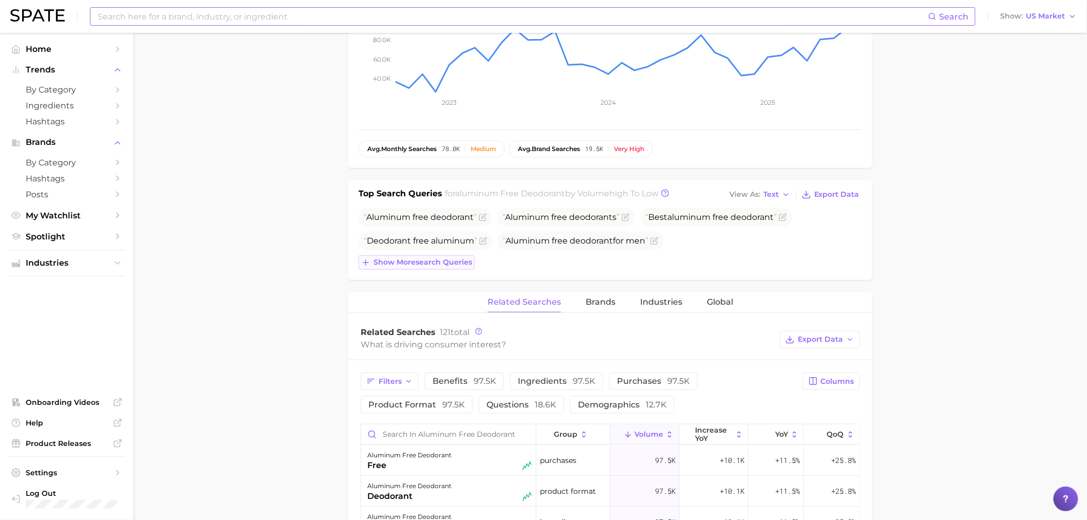
click at [438, 264] on span "Show more search queries" at bounding box center [422, 262] width 99 height 9
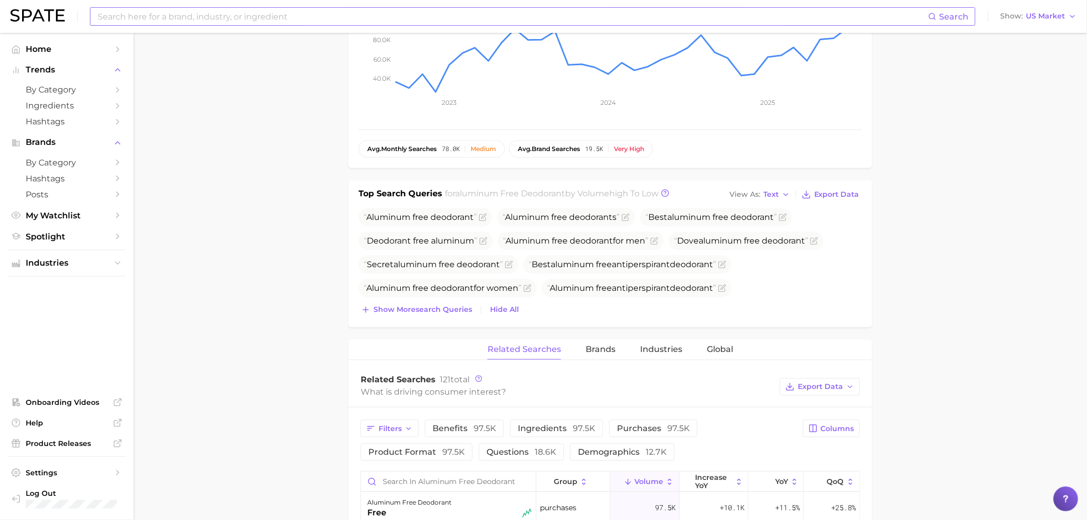
scroll to position [0, 0]
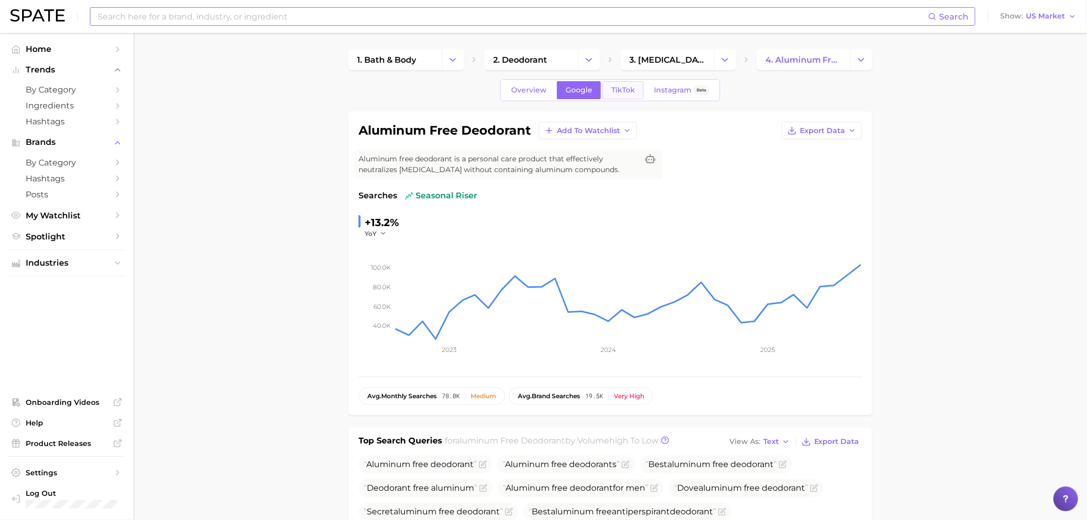
click at [613, 95] on link "TikTok" at bounding box center [623, 90] width 41 height 18
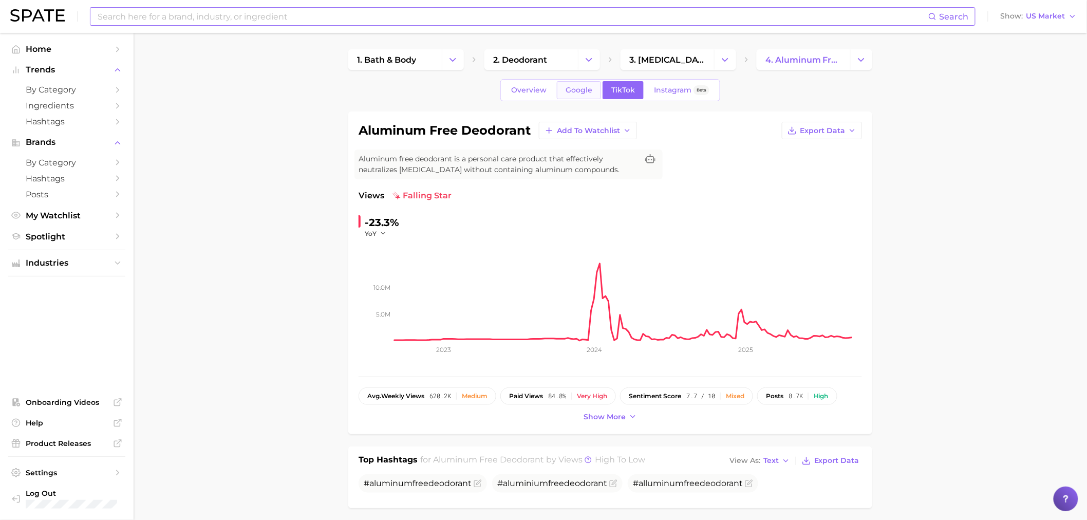
click at [571, 84] on link "Google" at bounding box center [579, 90] width 44 height 18
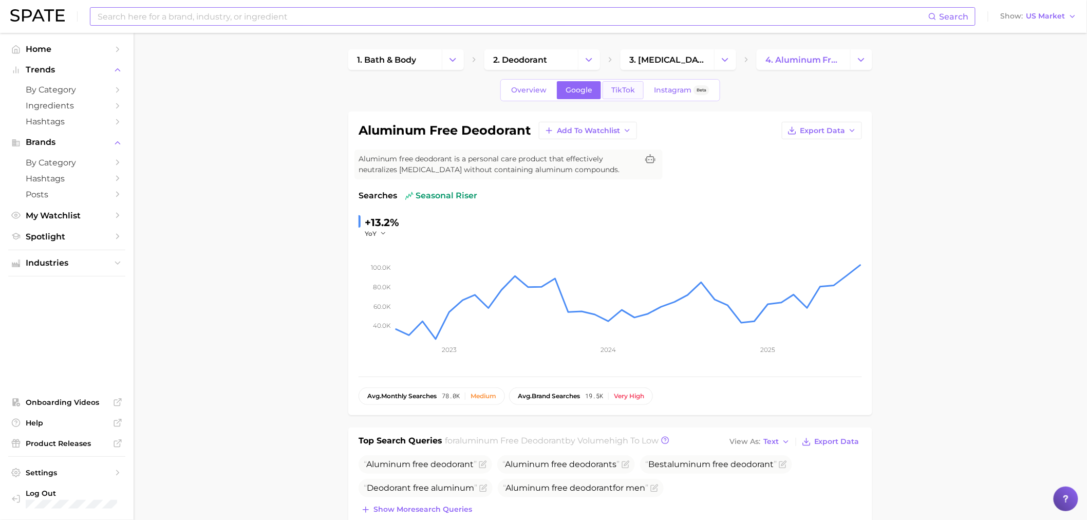
click at [625, 93] on span "TikTok" at bounding box center [623, 90] width 24 height 9
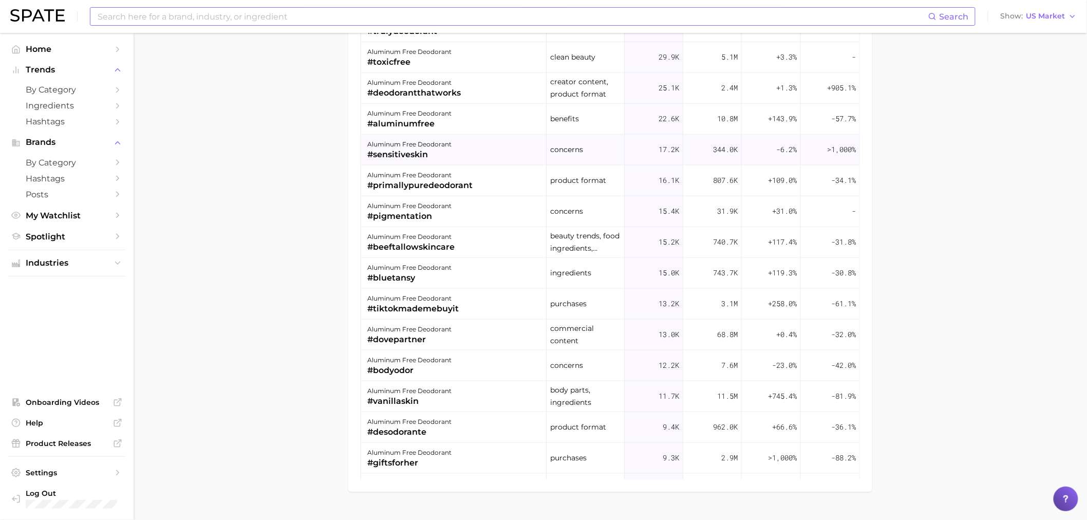
click at [468, 156] on div "aluminum free deodorant #sensitiveskin" at bounding box center [453, 149] width 185 height 31
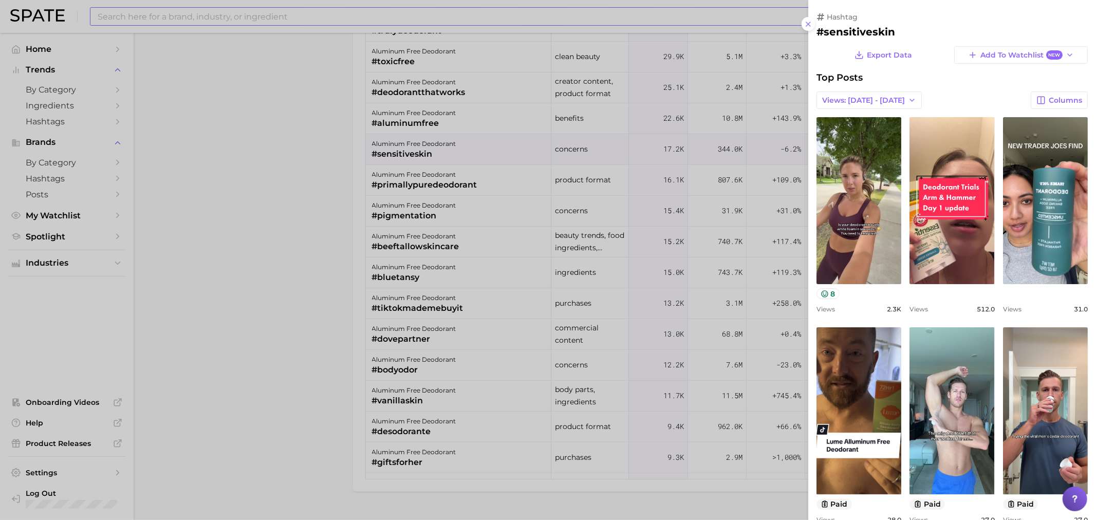
drag, startPoint x: 306, startPoint y: 152, endPoint x: 315, endPoint y: 167, distance: 17.7
click at [306, 152] on div at bounding box center [548, 260] width 1096 height 520
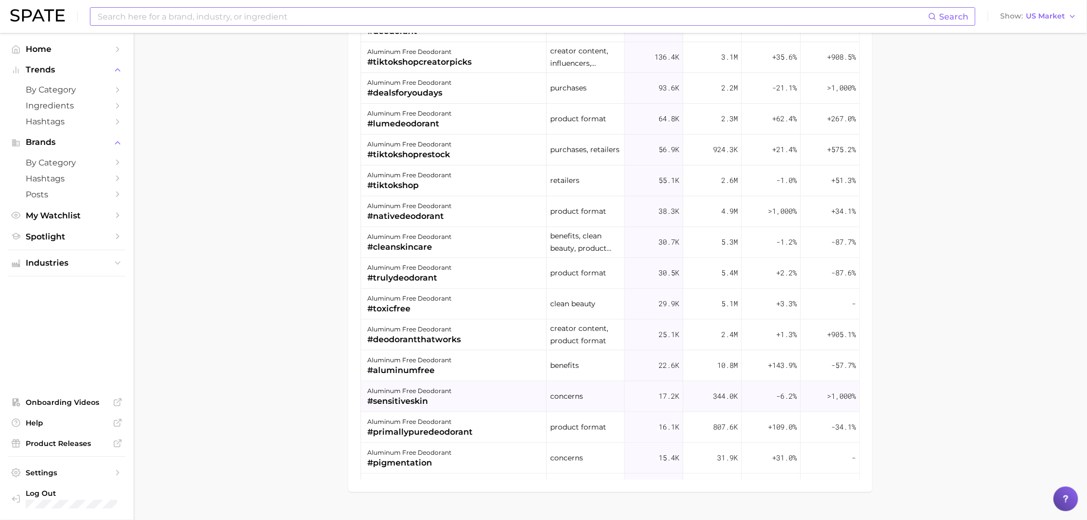
click at [447, 388] on div "aluminum free deodorant" at bounding box center [409, 391] width 84 height 12
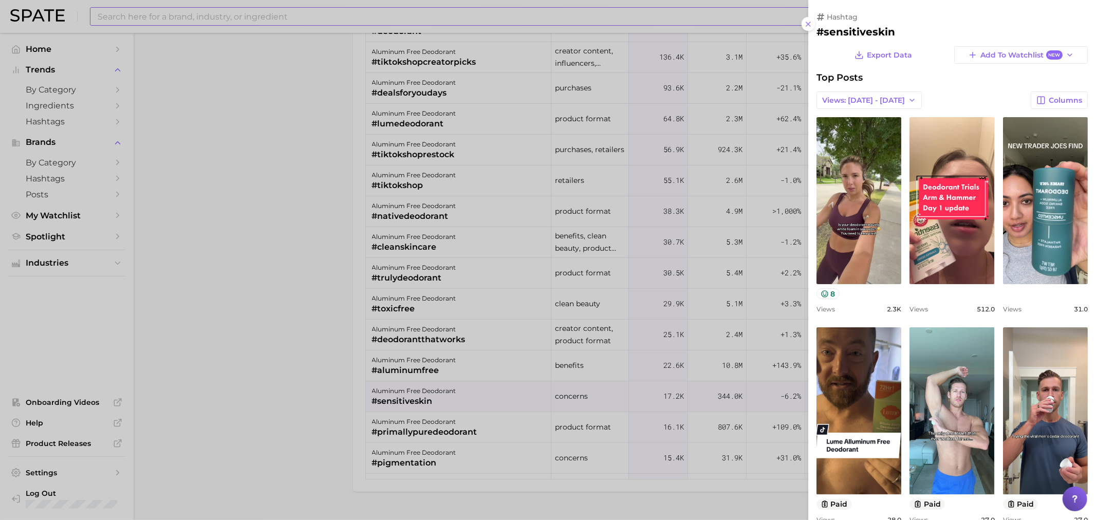
click at [242, 111] on div at bounding box center [548, 260] width 1096 height 520
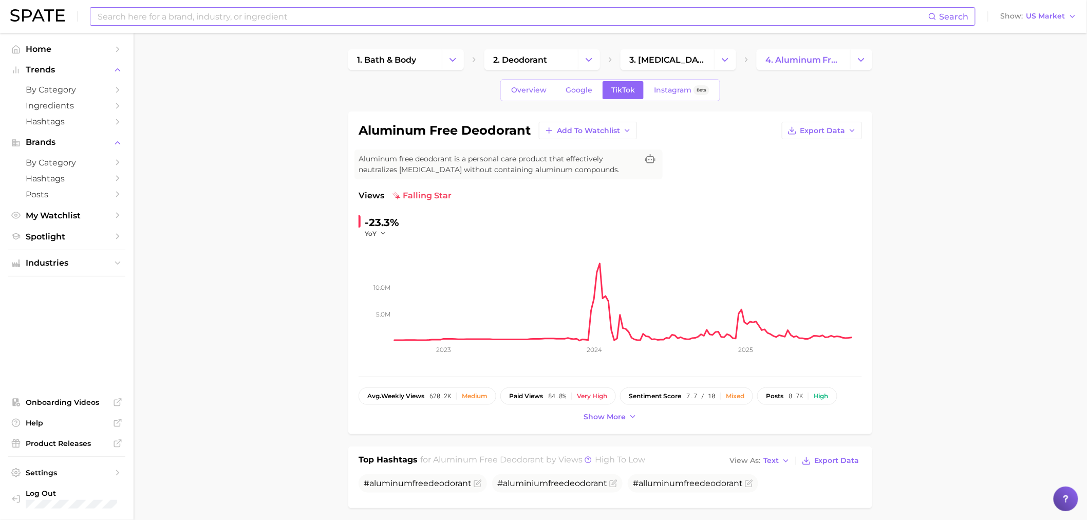
click at [214, 11] on input at bounding box center [513, 16] width 832 height 17
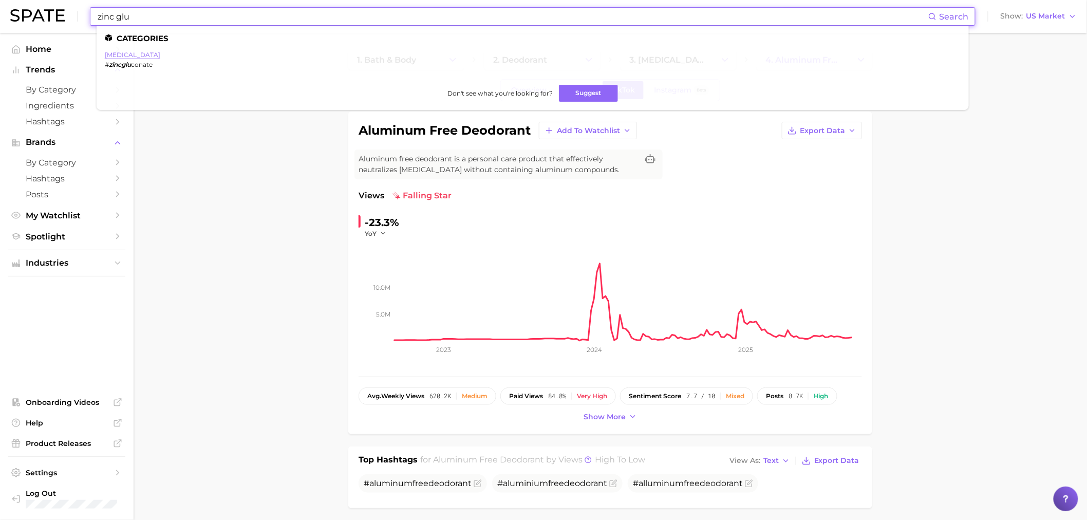
type input "zinc glu"
click at [141, 52] on link "[MEDICAL_DATA]" at bounding box center [132, 55] width 55 height 8
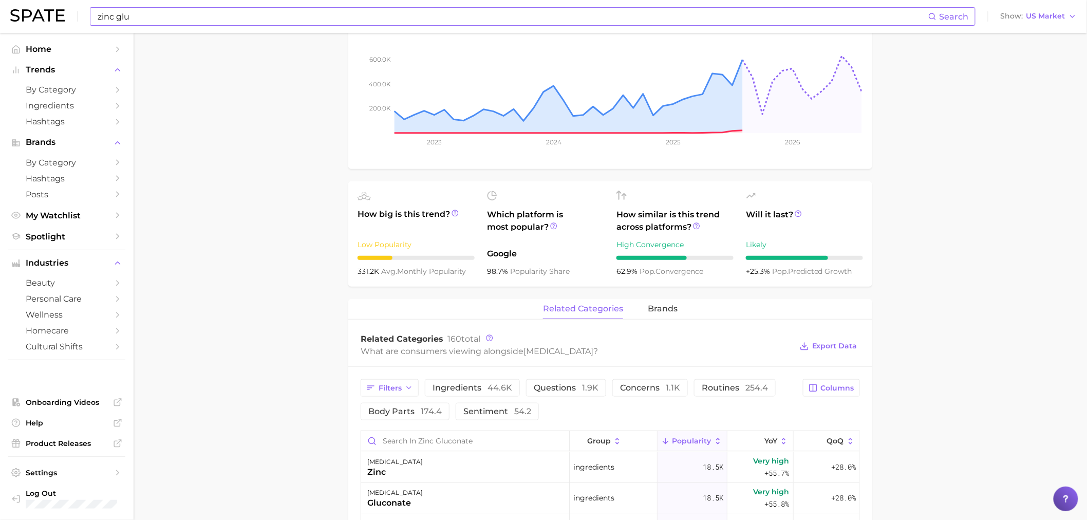
scroll to position [469, 0]
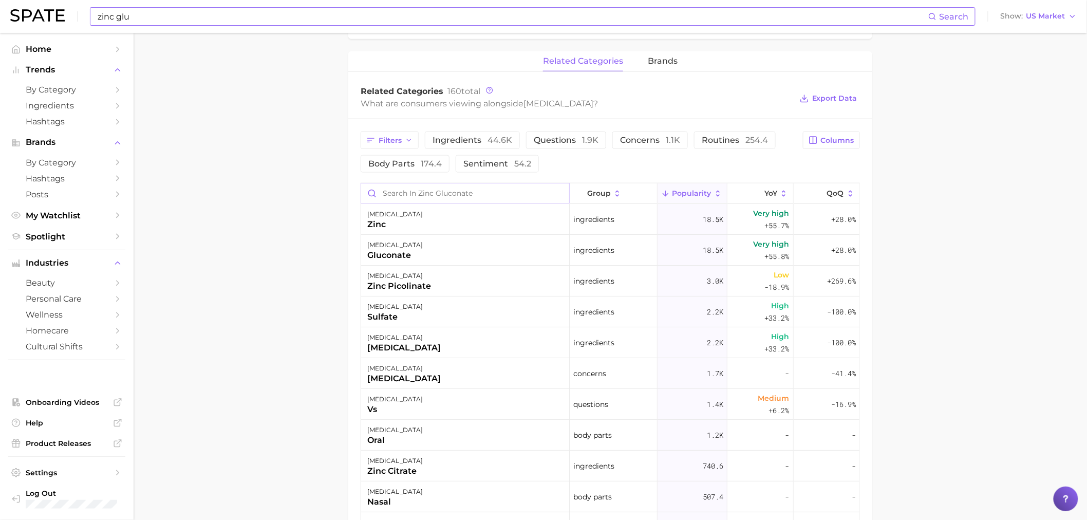
click at [415, 202] on input "Search in zinc gluconate" at bounding box center [465, 193] width 208 height 20
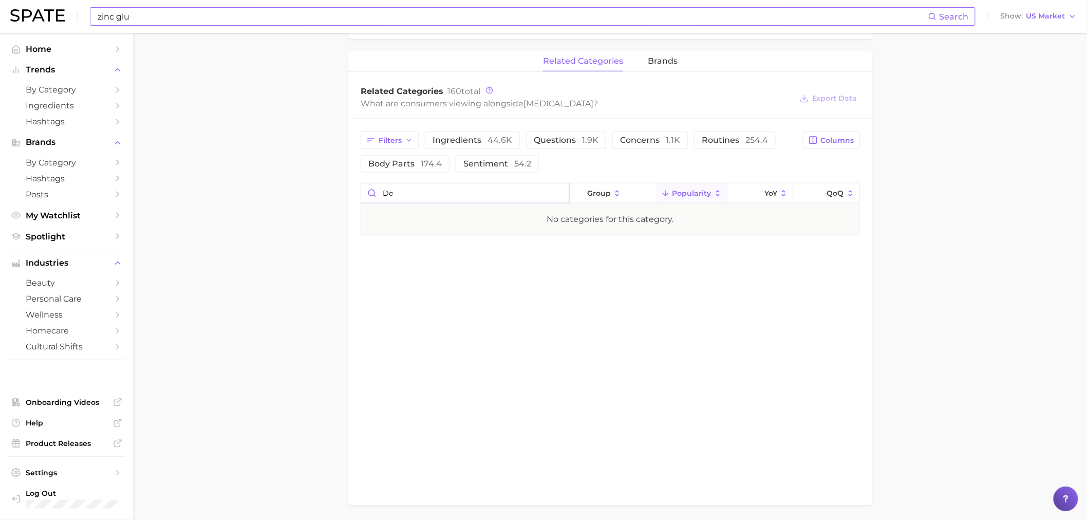
type input "d"
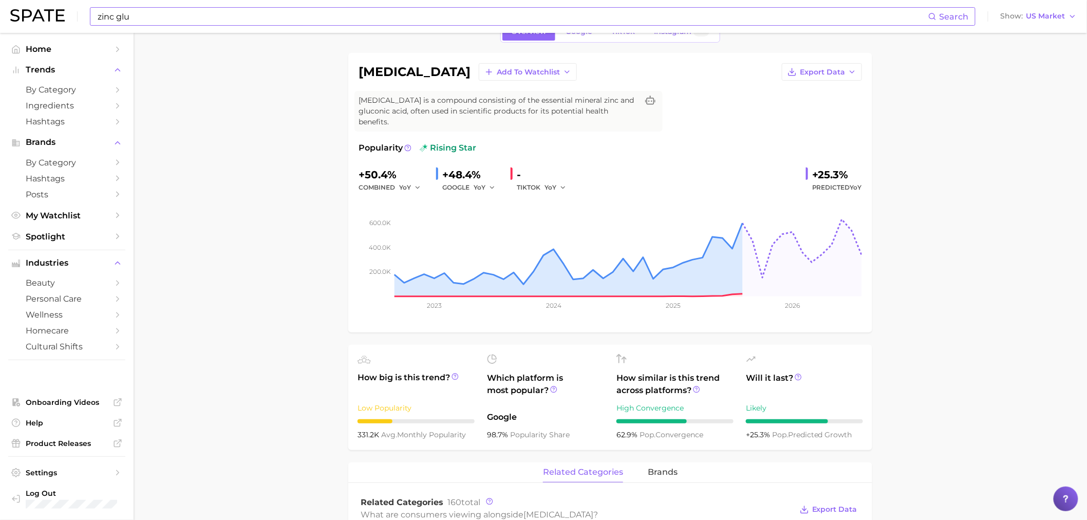
scroll to position [0, 0]
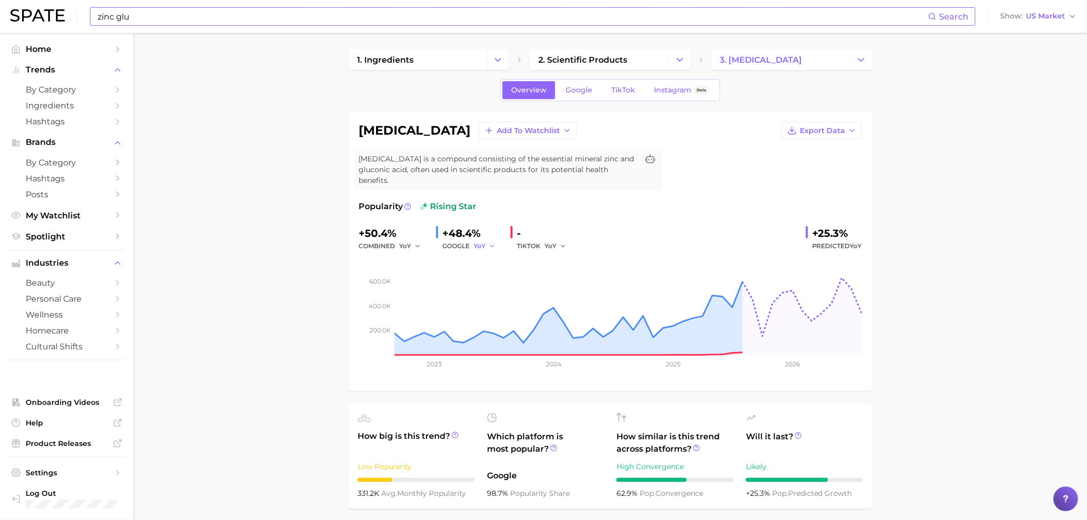
click at [491, 244] on icon "button" at bounding box center [491, 245] width 7 height 7
click at [497, 280] on button "QoQ" at bounding box center [530, 281] width 113 height 18
click at [552, 245] on span "YoY" at bounding box center [550, 245] width 12 height 9
click at [578, 283] on button "QoQ" at bounding box center [600, 281] width 113 height 18
drag, startPoint x: 568, startPoint y: 243, endPoint x: 571, endPoint y: 251, distance: 8.0
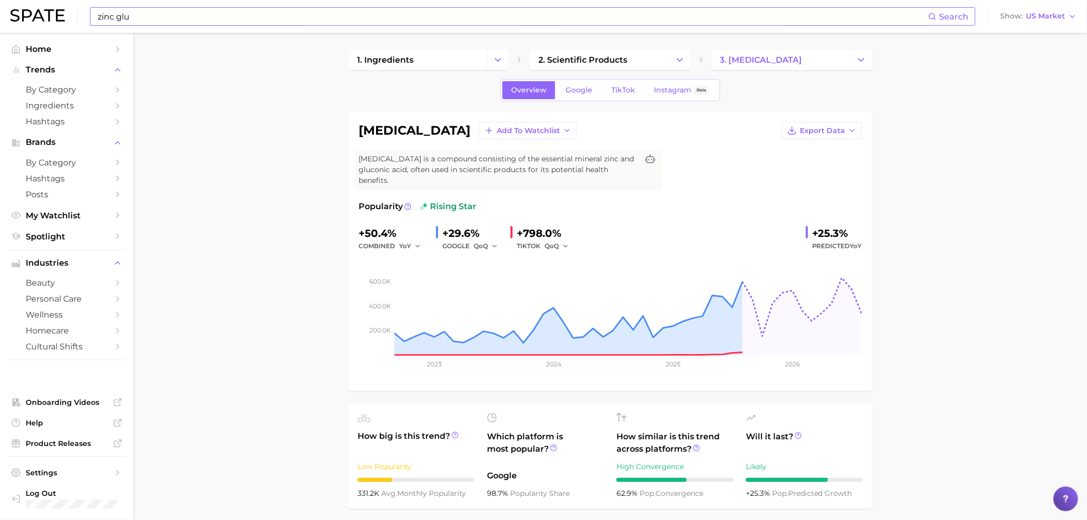
click at [568, 243] on icon "button" at bounding box center [565, 245] width 7 height 7
click at [569, 293] on button "MoM" at bounding box center [600, 299] width 113 height 18
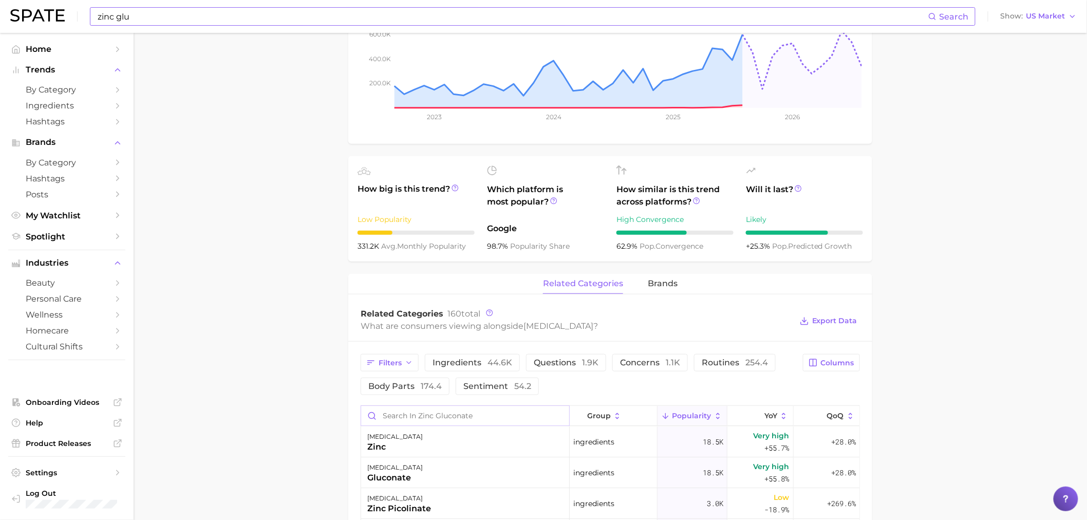
click at [396, 411] on input "Search in zinc gluconate" at bounding box center [465, 416] width 208 height 20
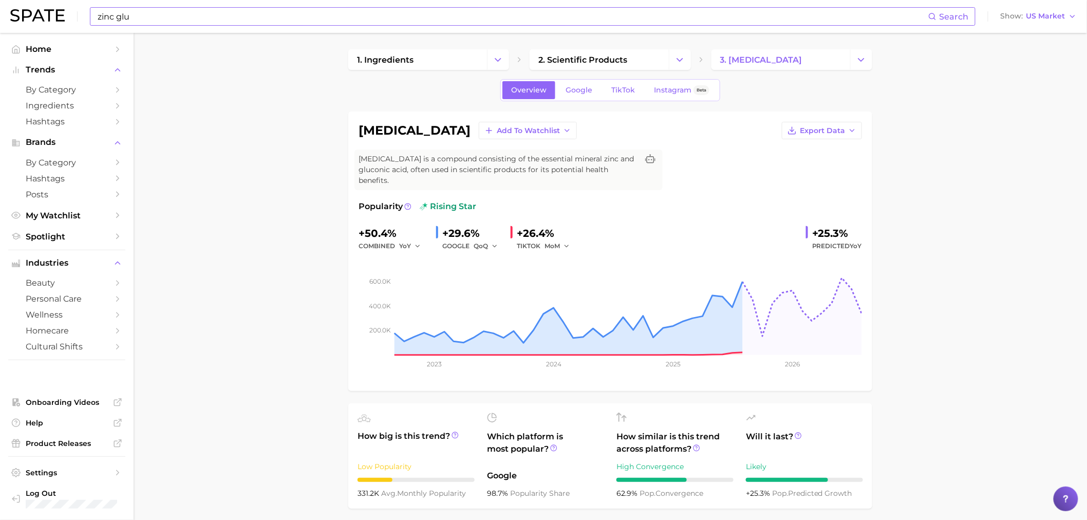
scroll to position [495, 0]
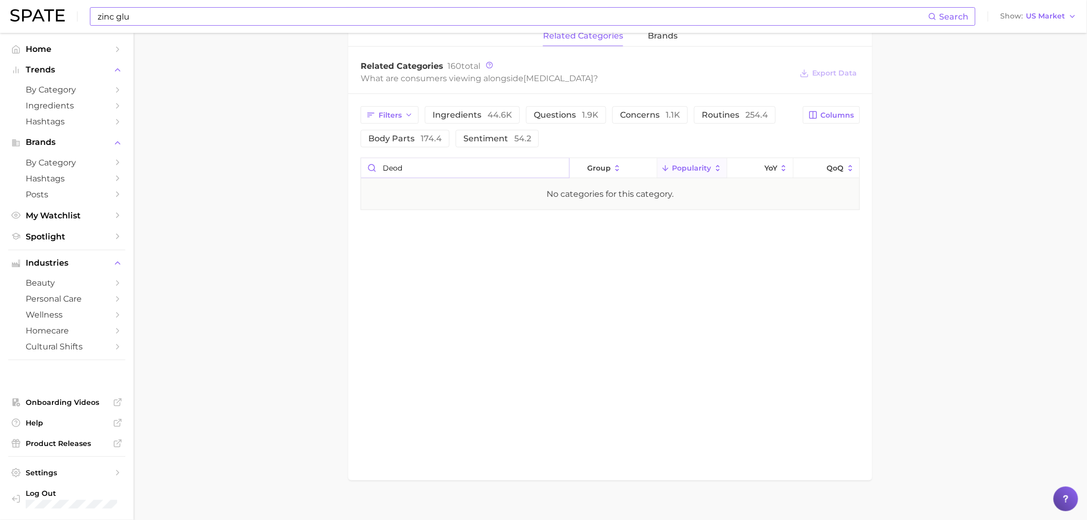
drag, startPoint x: 404, startPoint y: 168, endPoint x: 374, endPoint y: 166, distance: 30.3
click at [375, 166] on input "deod" at bounding box center [465, 168] width 208 height 20
click at [397, 168] on input "sweat" at bounding box center [465, 168] width 208 height 20
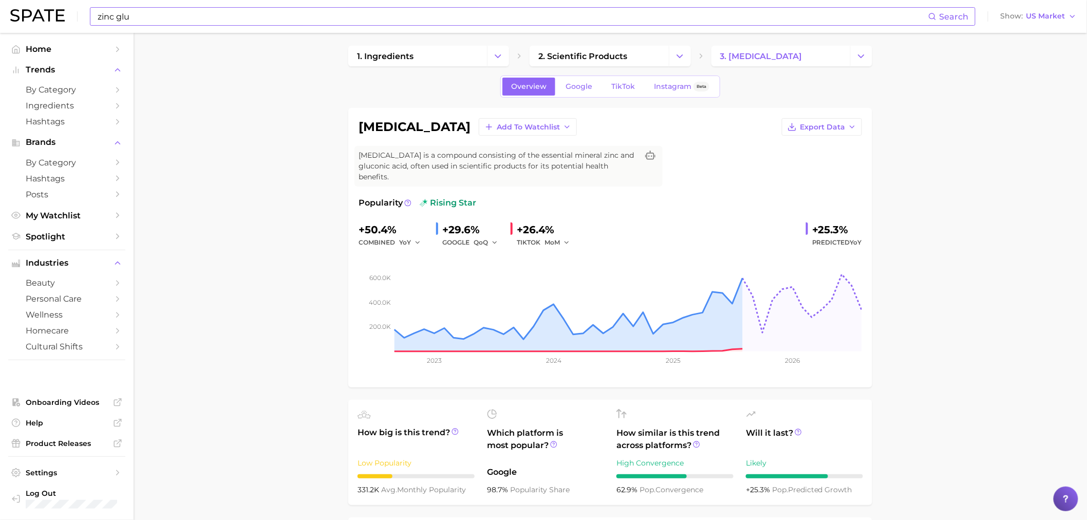
scroll to position [0, 0]
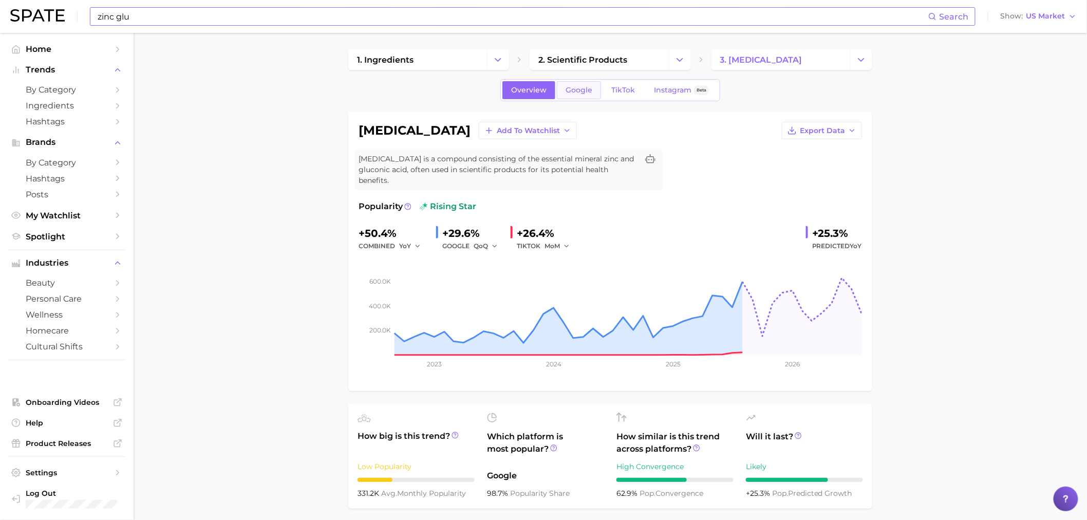
type input "odor"
click at [586, 88] on span "Google" at bounding box center [579, 90] width 27 height 9
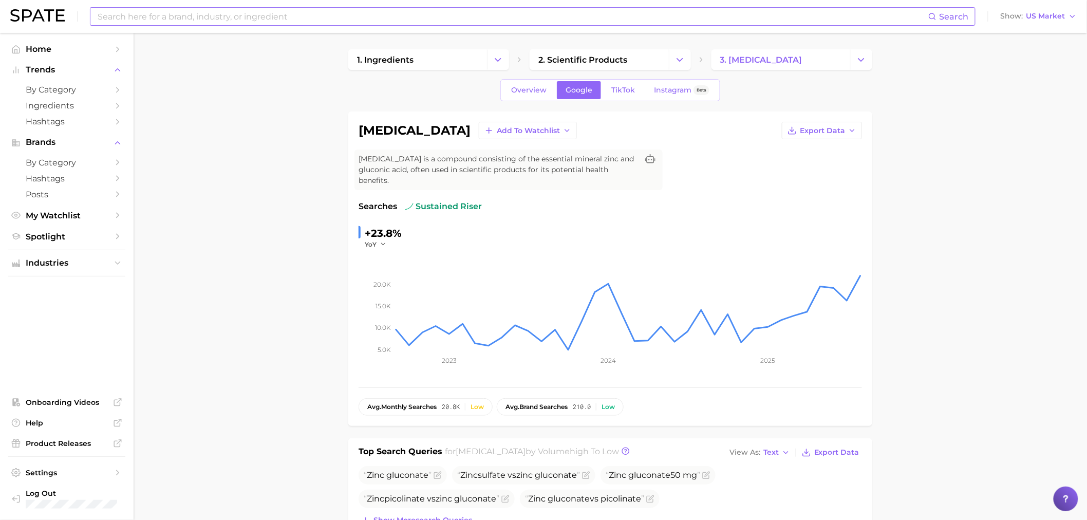
scroll to position [247, 0]
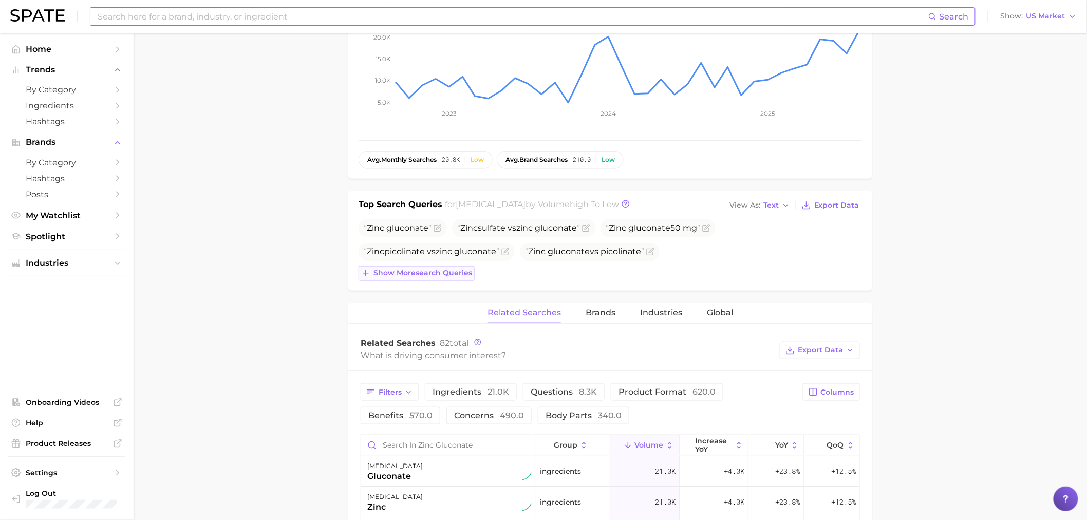
click at [454, 273] on span "Show more search queries" at bounding box center [422, 273] width 99 height 9
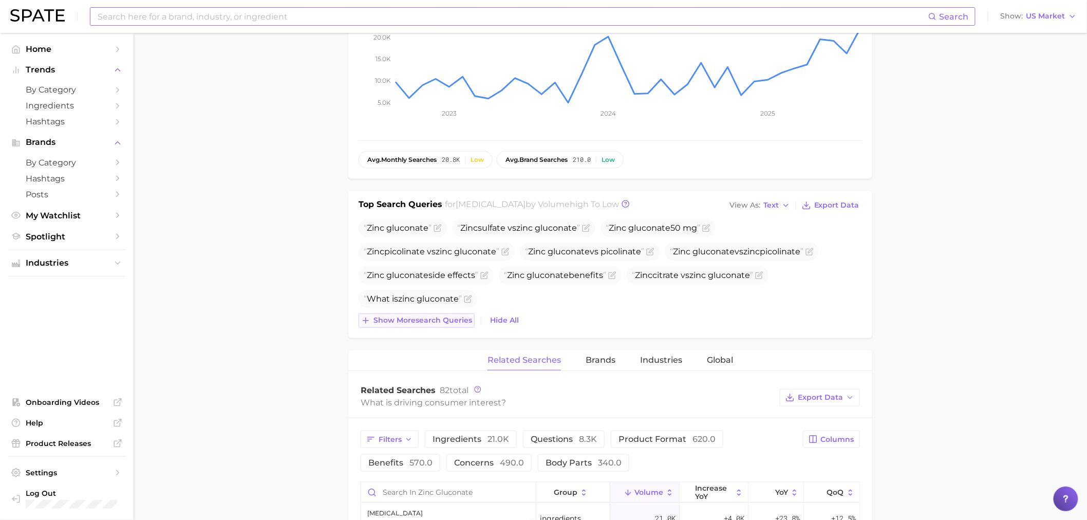
scroll to position [495, 0]
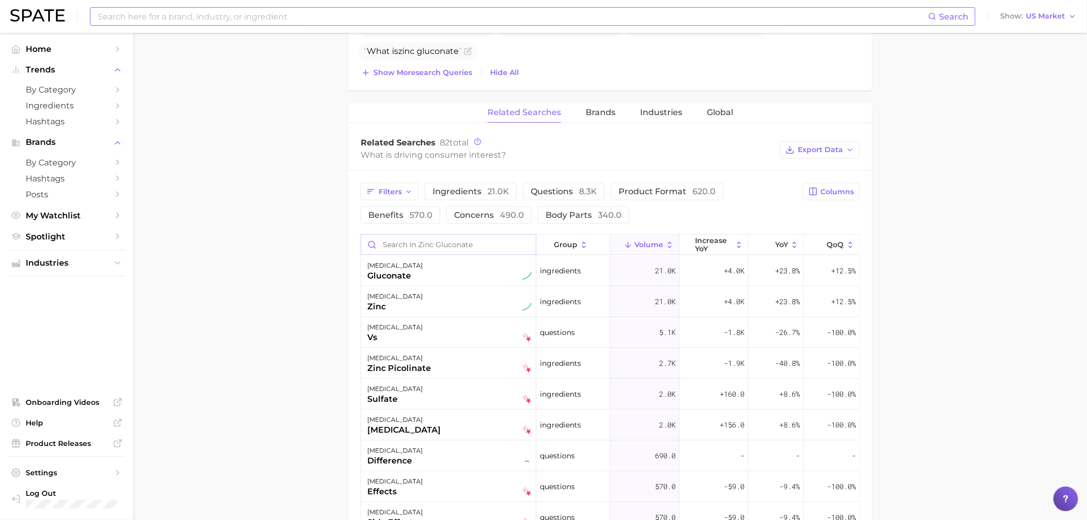
click at [415, 242] on input "Search in zinc gluconate" at bounding box center [448, 245] width 175 height 20
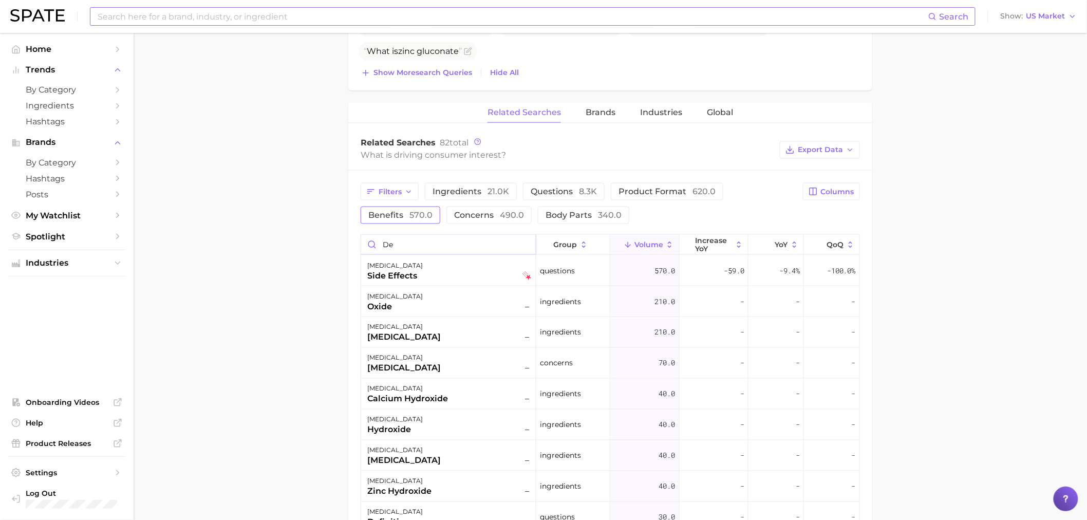
type input "d"
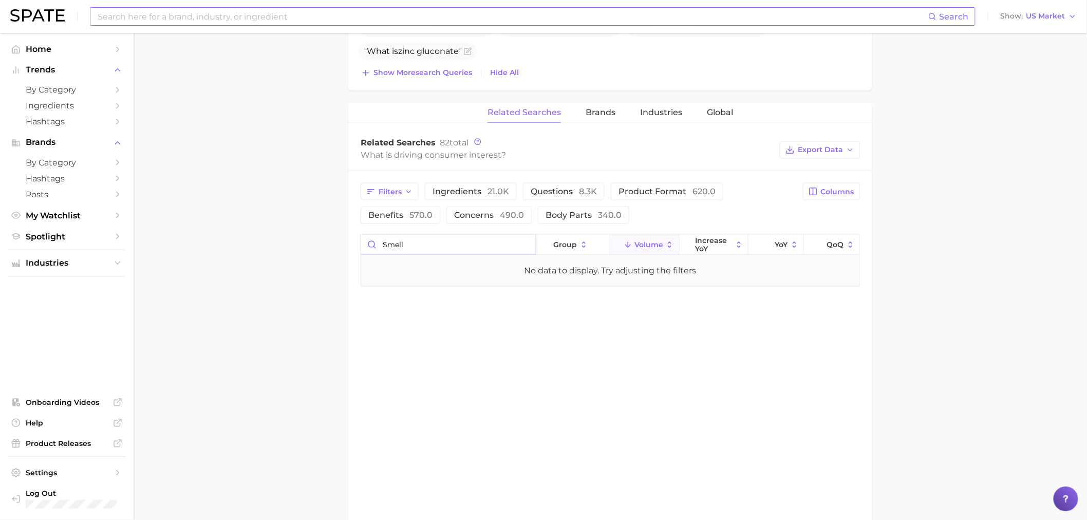
type input "smell"
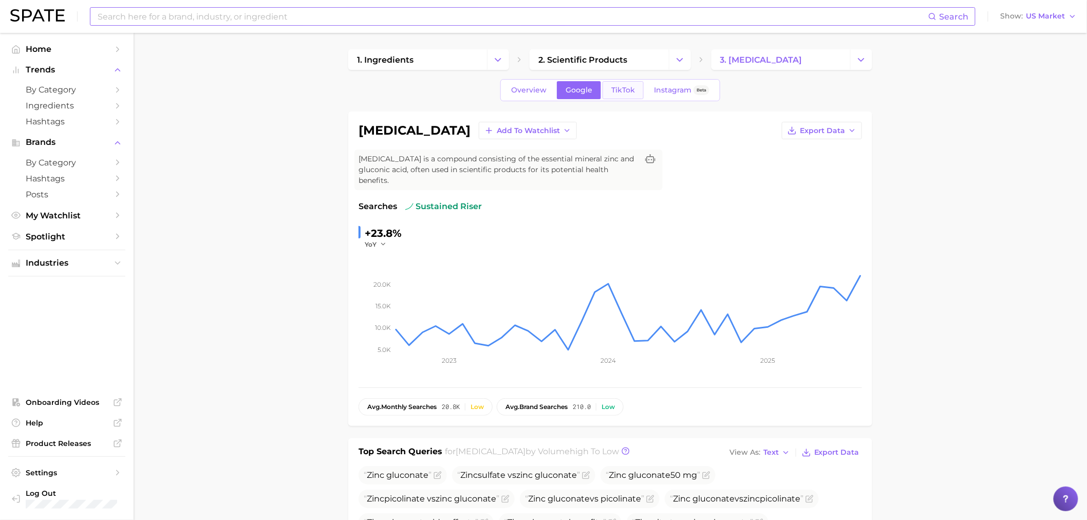
click at [634, 88] on link "TikTok" at bounding box center [623, 90] width 41 height 18
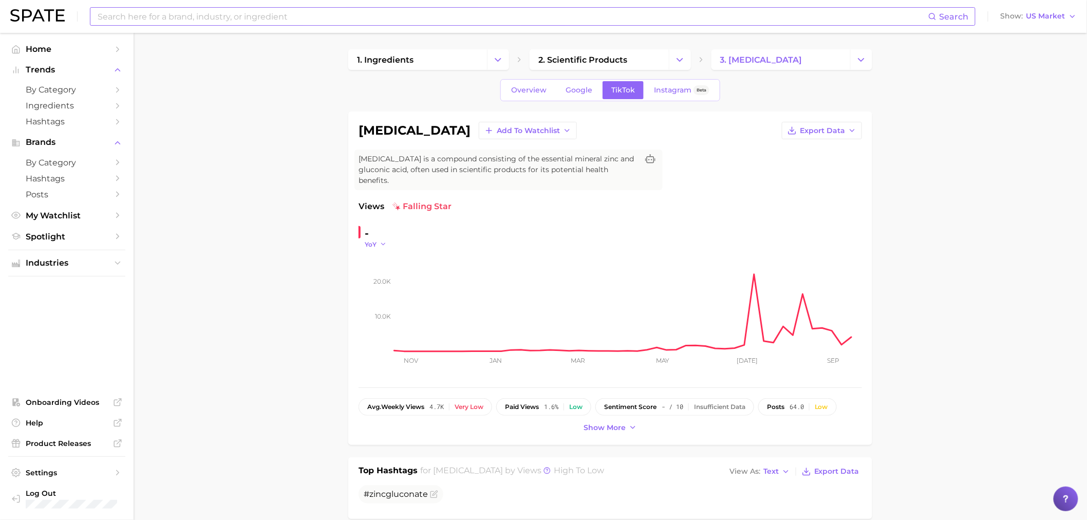
click at [385, 244] on icon "button" at bounding box center [383, 243] width 7 height 7
click at [408, 278] on button "QoQ" at bounding box center [421, 277] width 113 height 18
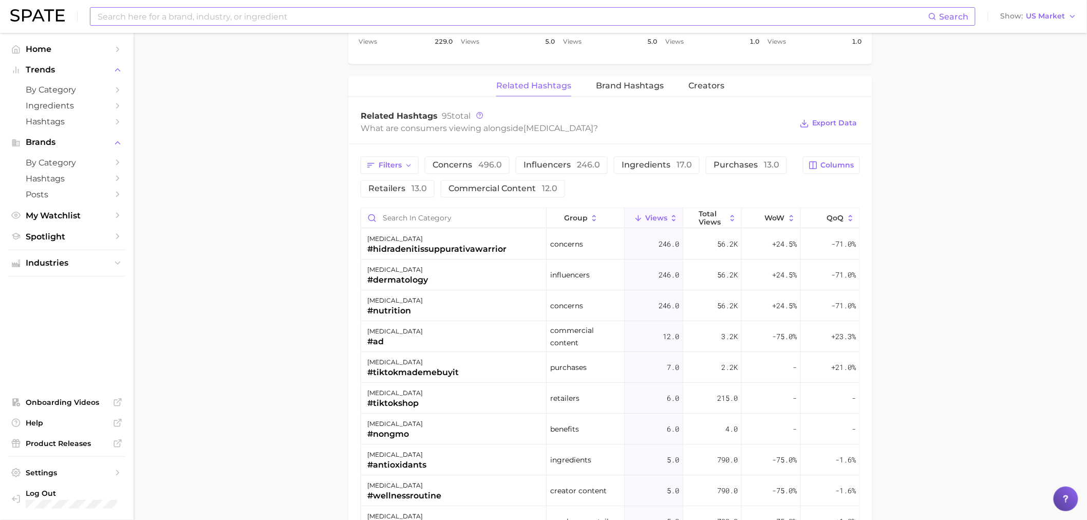
scroll to position [742, 0]
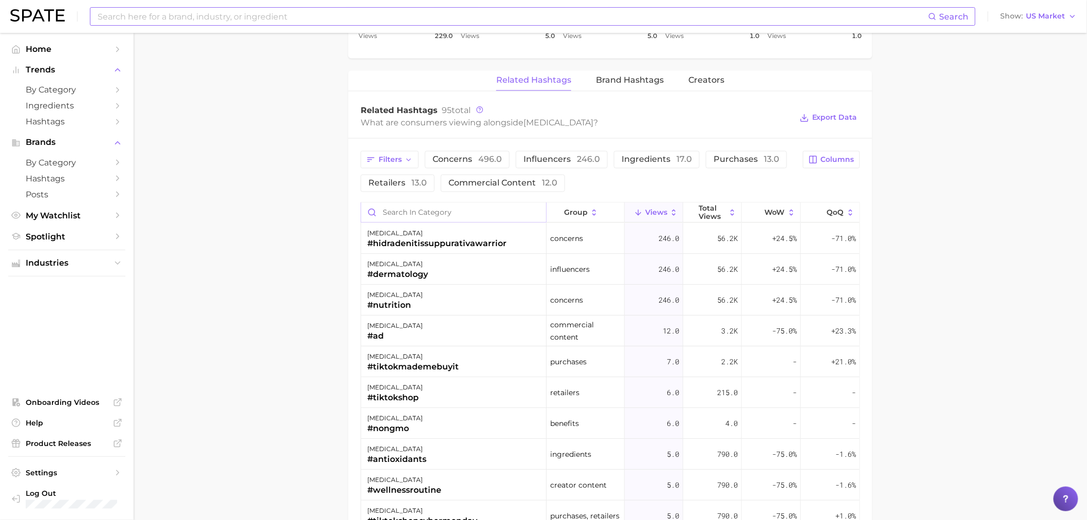
click at [453, 210] on input "Search in category" at bounding box center [453, 213] width 185 height 20
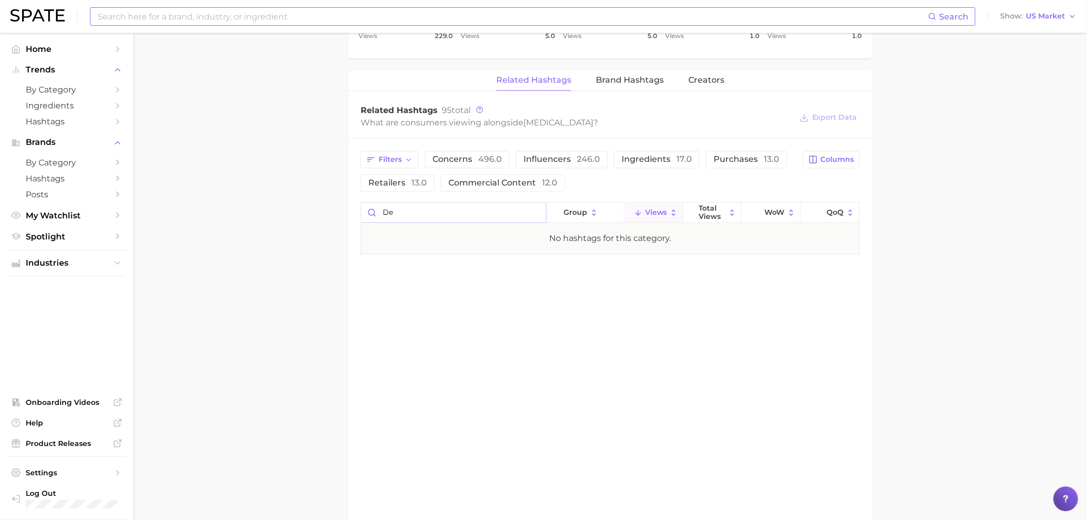
type input "d"
type input "s"
type input "o"
type input "s"
type input "d"
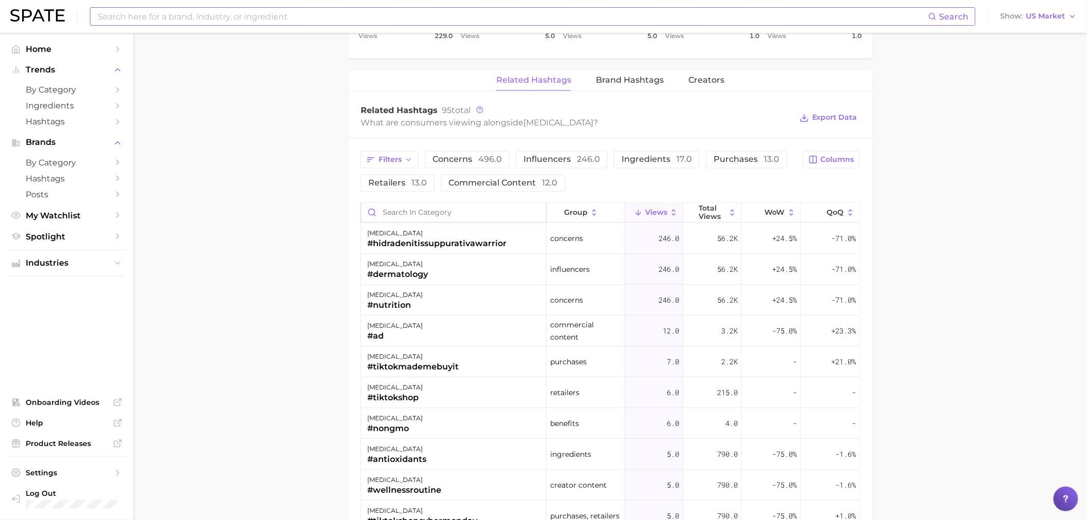
type input "w"
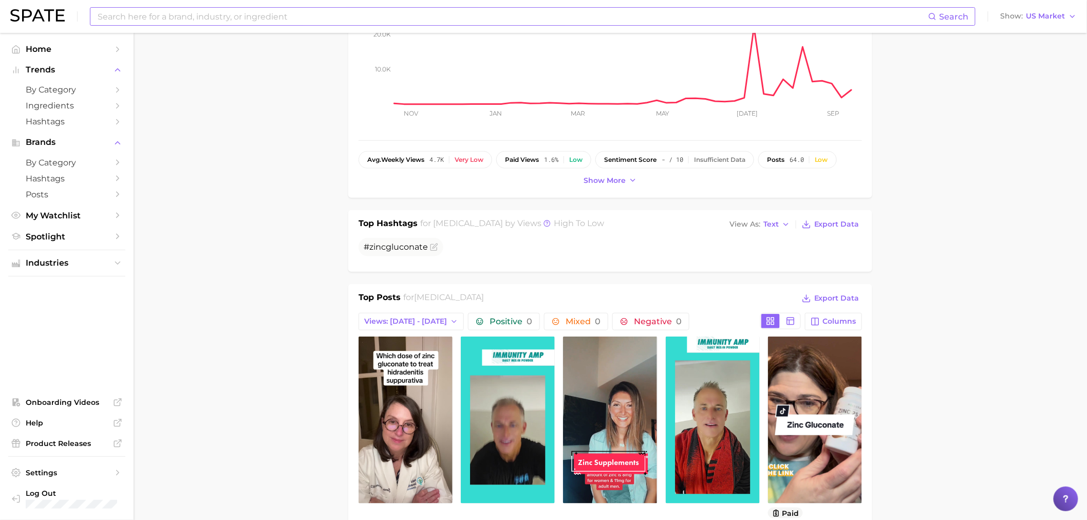
click at [194, 13] on input at bounding box center [513, 16] width 832 height 17
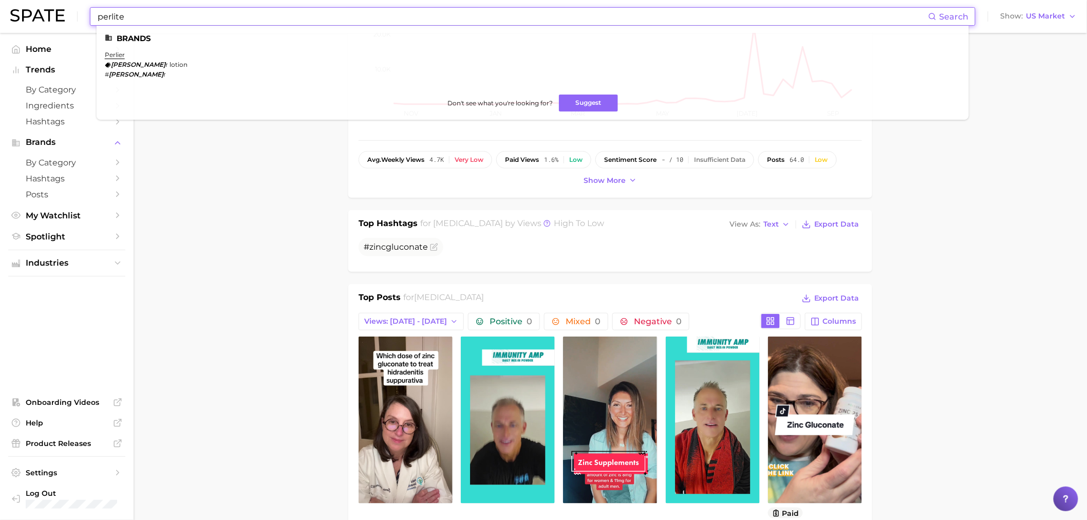
type input "perlite"
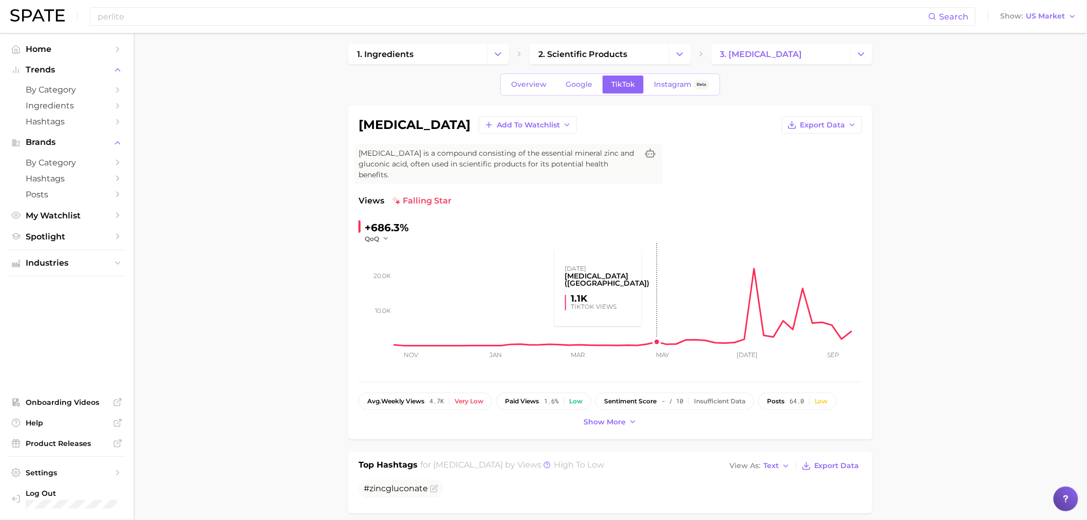
scroll to position [0, 0]
